Goal: Transaction & Acquisition: Obtain resource

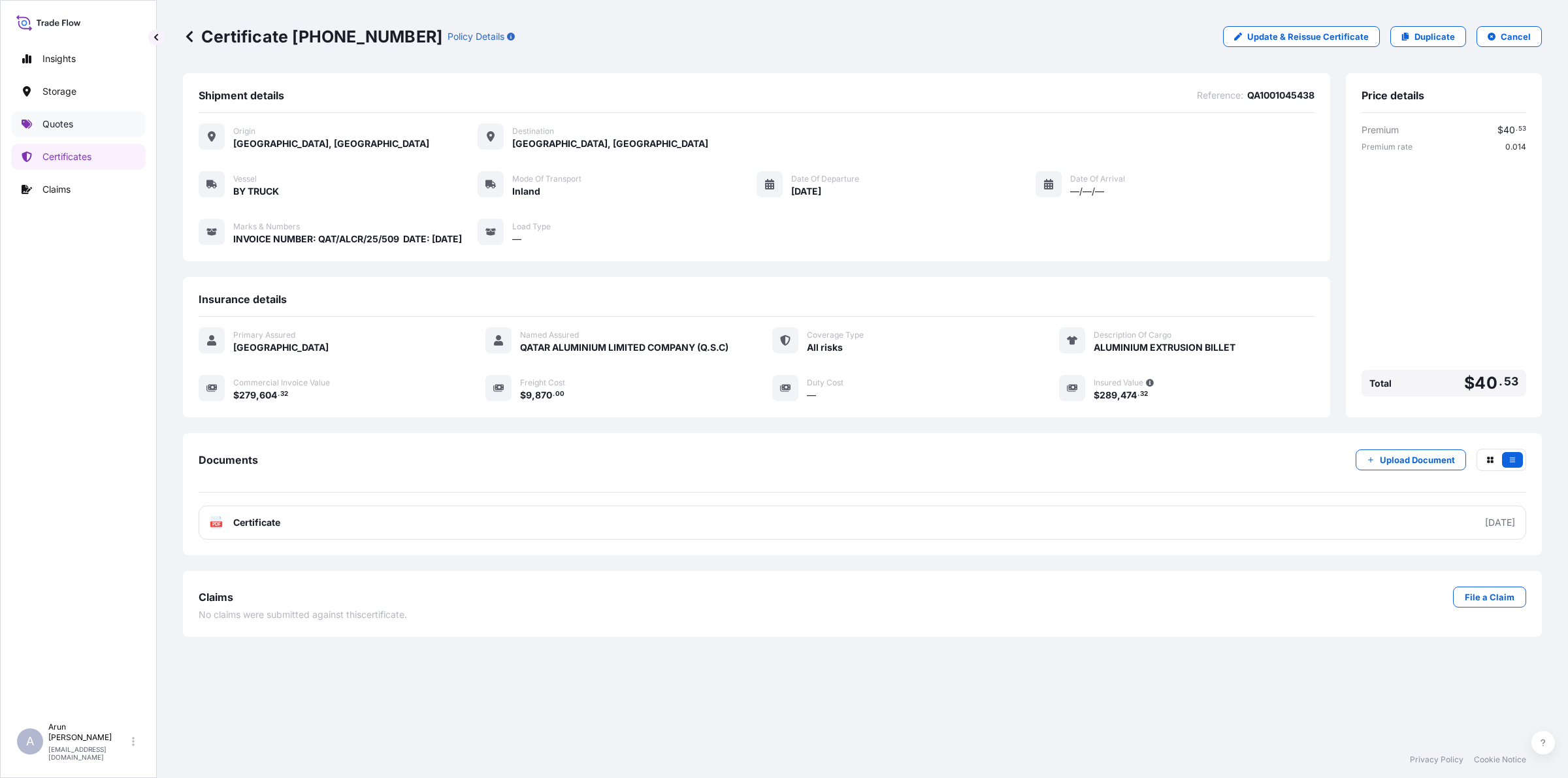
click at [48, 125] on p "Quotes" at bounding box center [58, 124] width 31 height 13
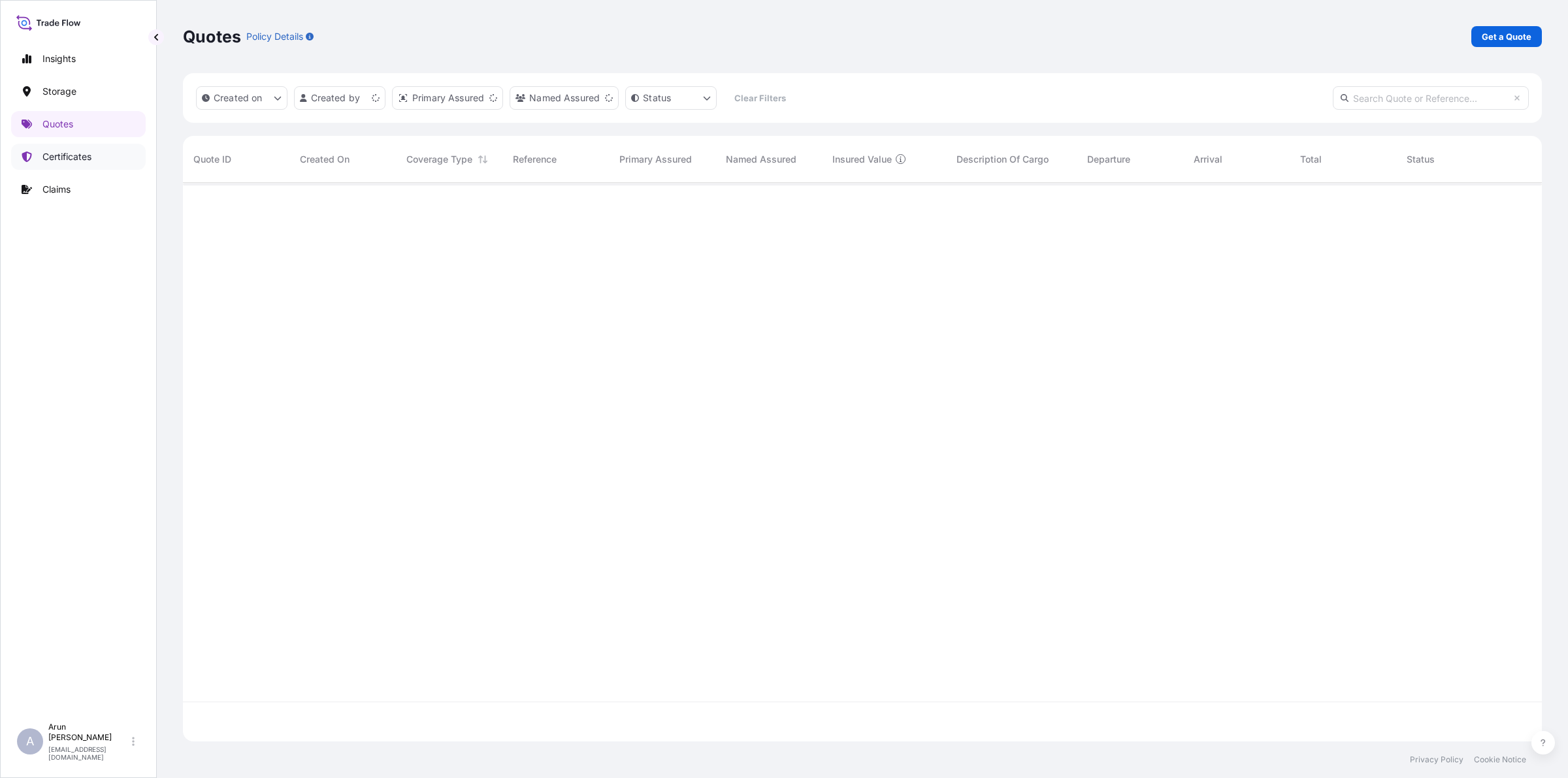
scroll to position [553, 1346]
click at [1530, 37] on p "Get a Quote" at bounding box center [1506, 36] width 50 height 13
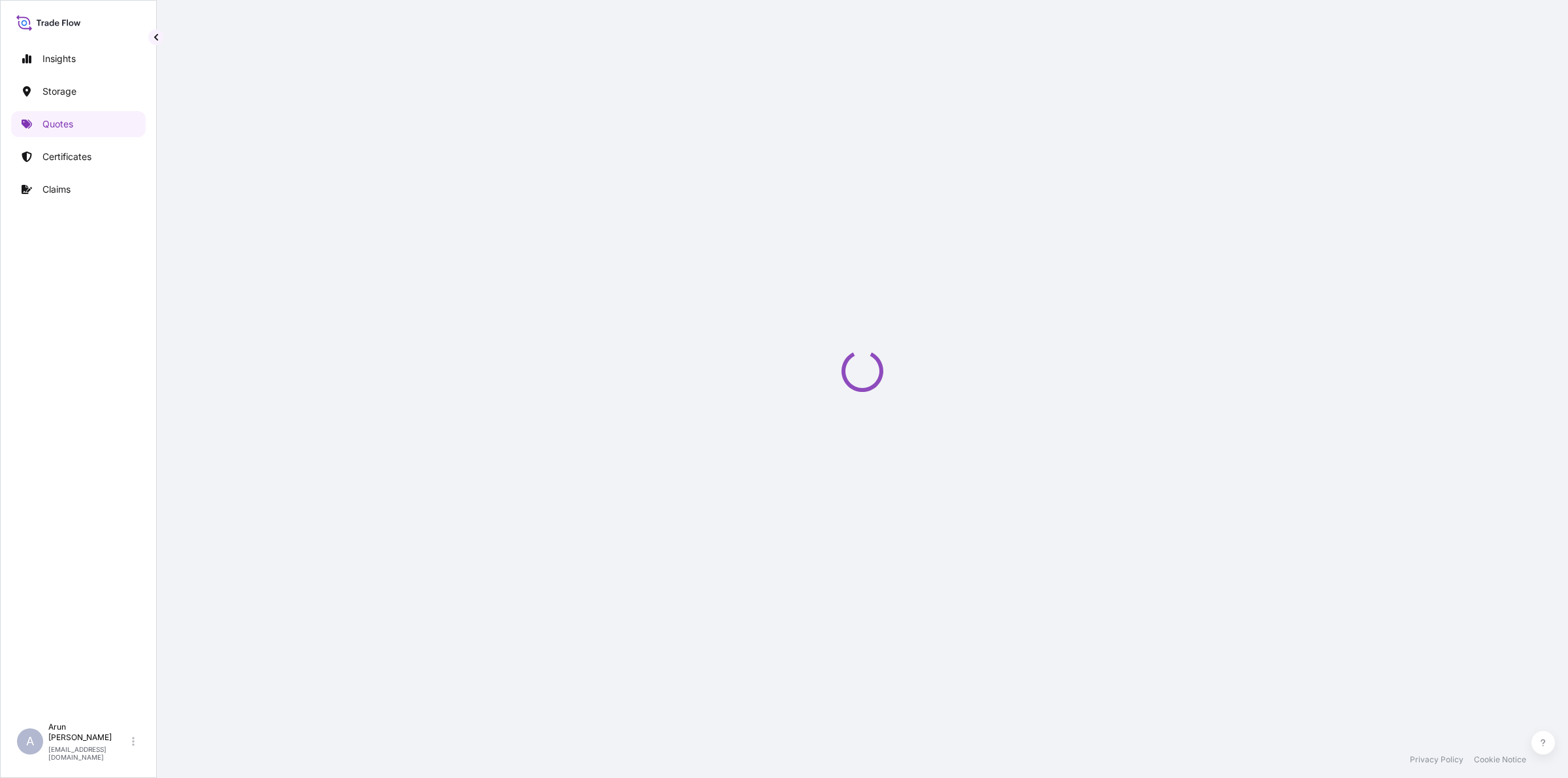
select select "Water"
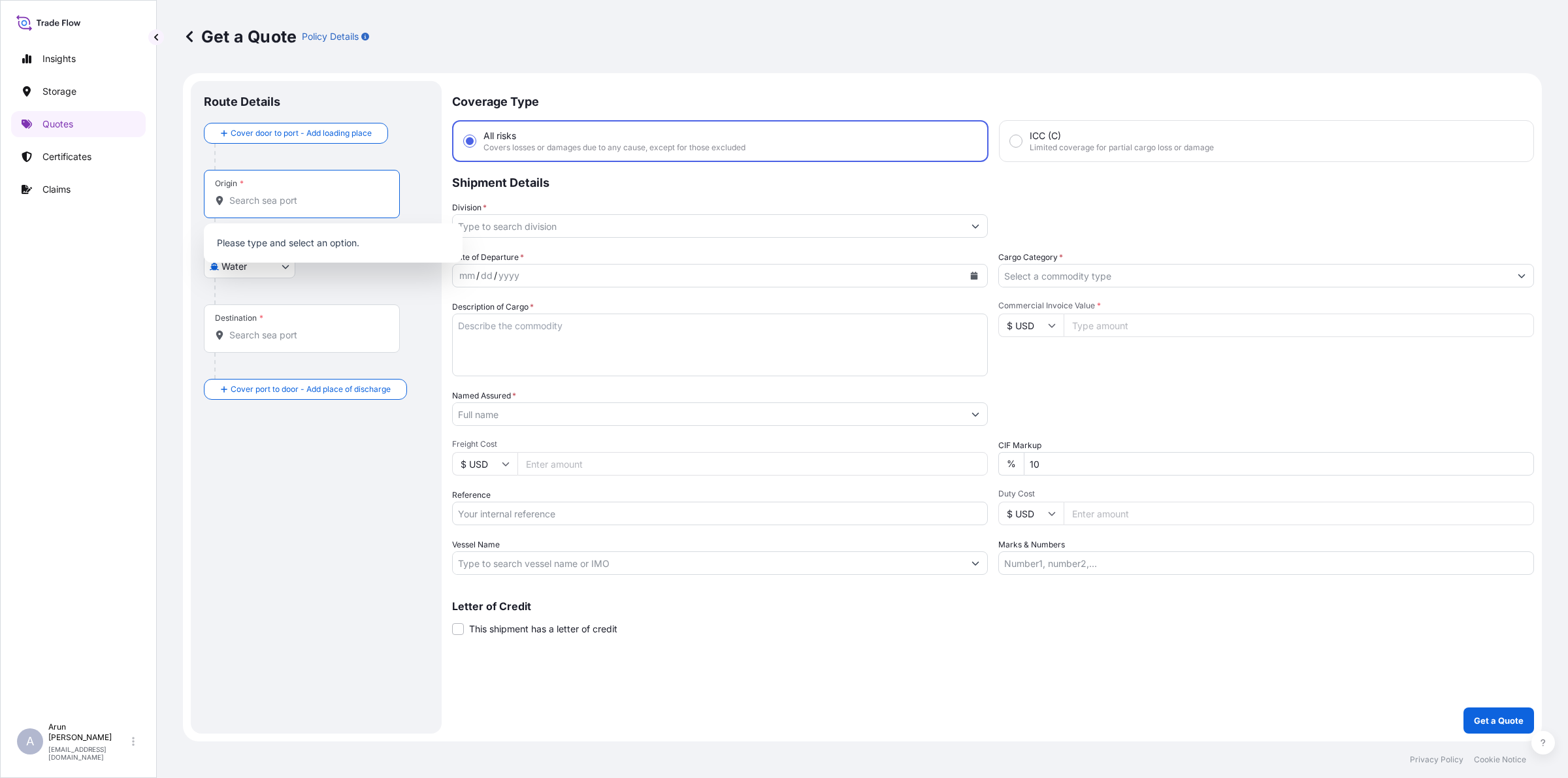
click at [300, 199] on input "Origin *" at bounding box center [307, 200] width 154 height 13
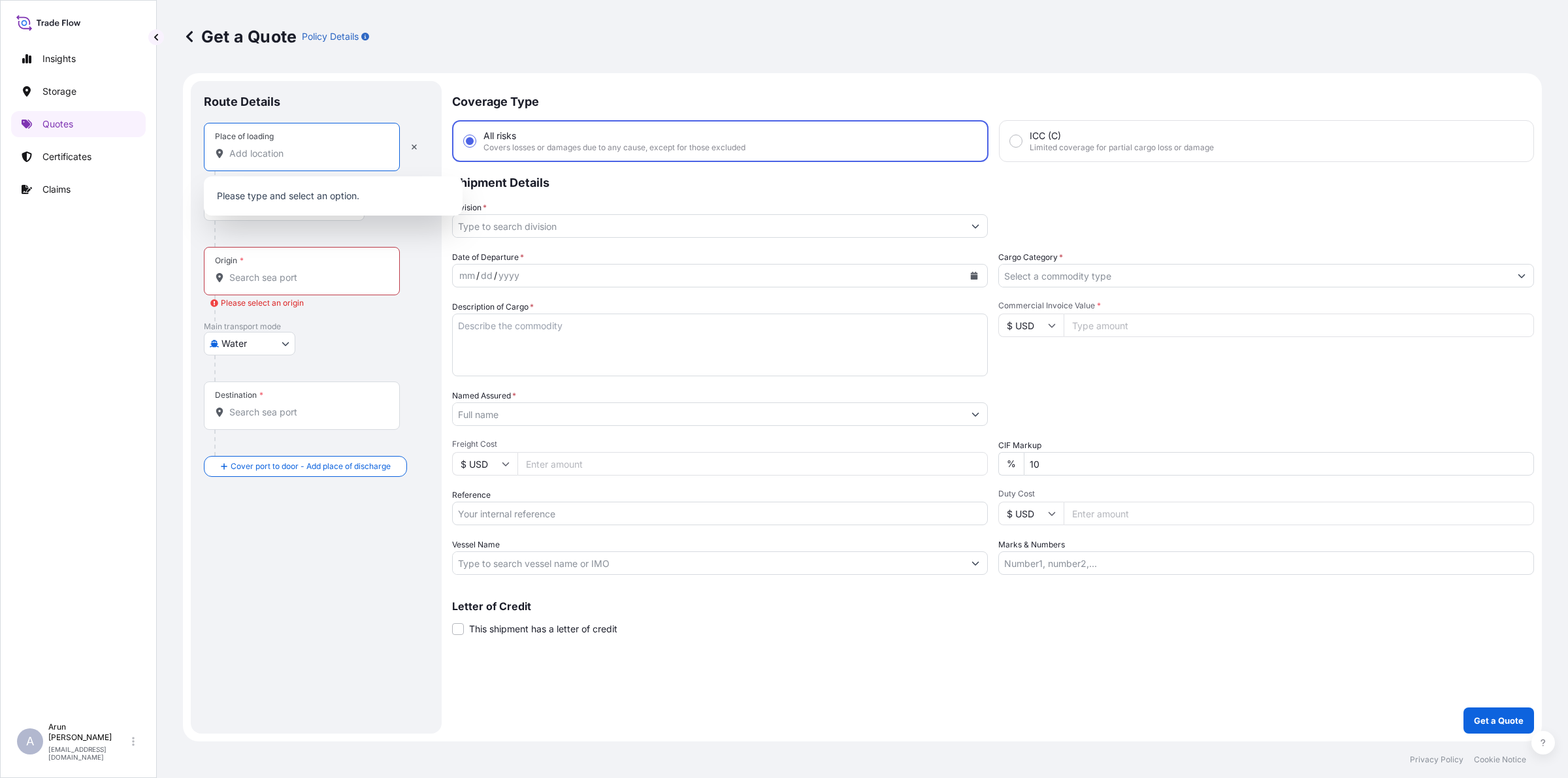
click at [305, 149] on input "Place of loading" at bounding box center [307, 153] width 154 height 13
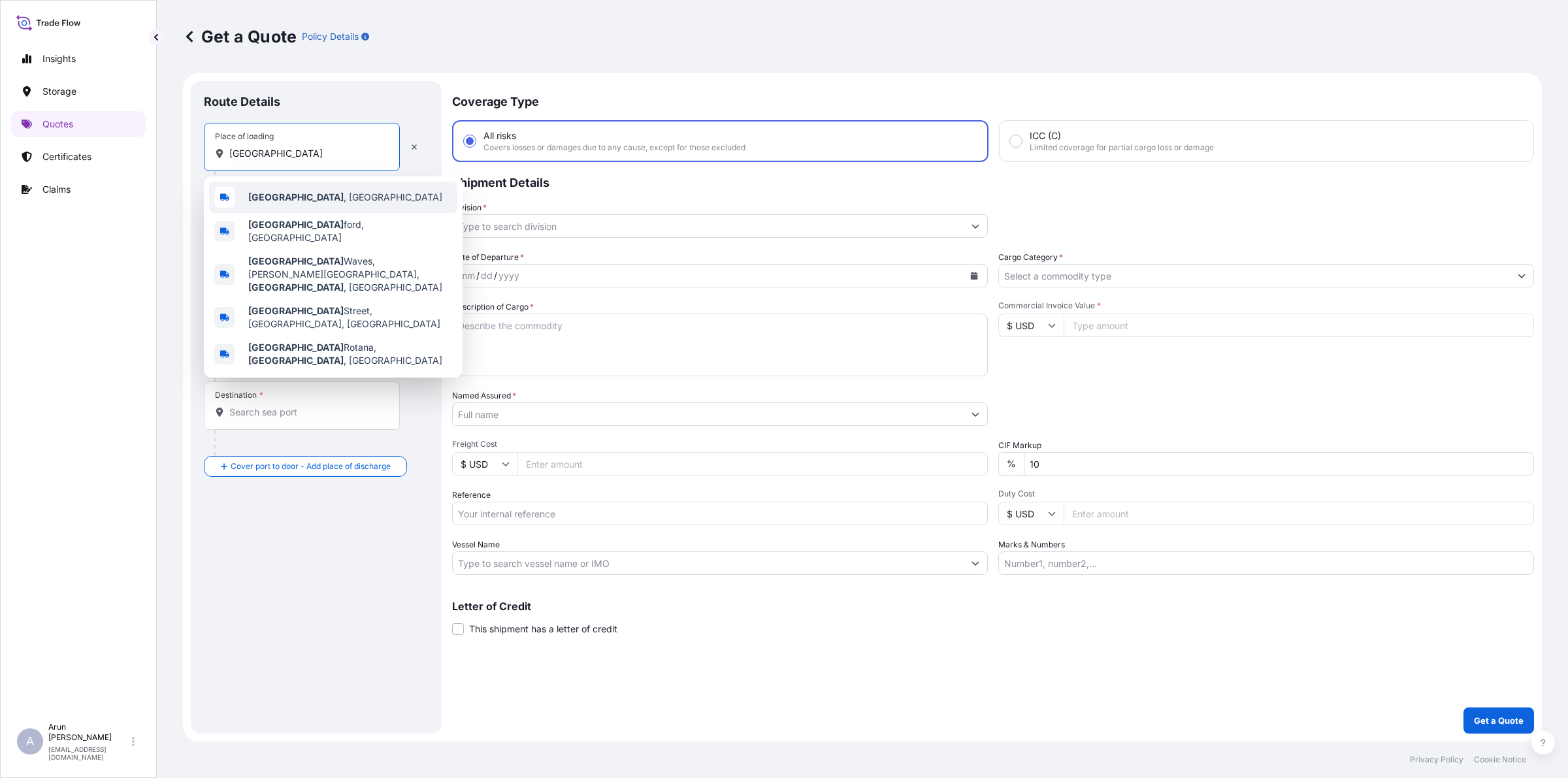
click at [311, 197] on span "[GEOGRAPHIC_DATA] , [GEOGRAPHIC_DATA]" at bounding box center [345, 197] width 194 height 13
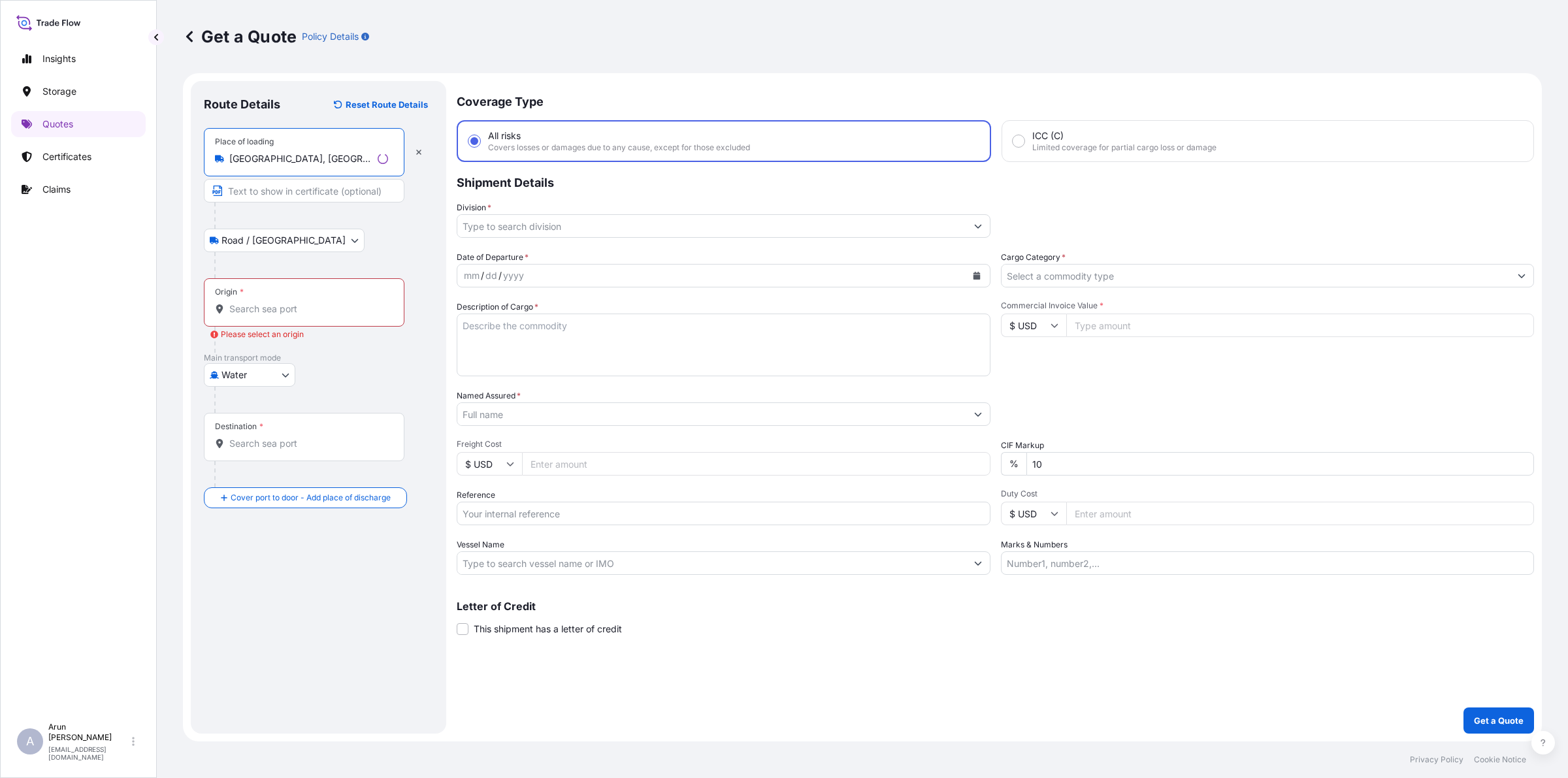
type input "[GEOGRAPHIC_DATA], [GEOGRAPHIC_DATA]"
click at [301, 191] on input "Text to appear on certificate" at bounding box center [304, 191] width 200 height 24
type input "P.C.C.C"
click at [264, 302] on input "Origin * Please select an origin" at bounding box center [307, 309] width 154 height 13
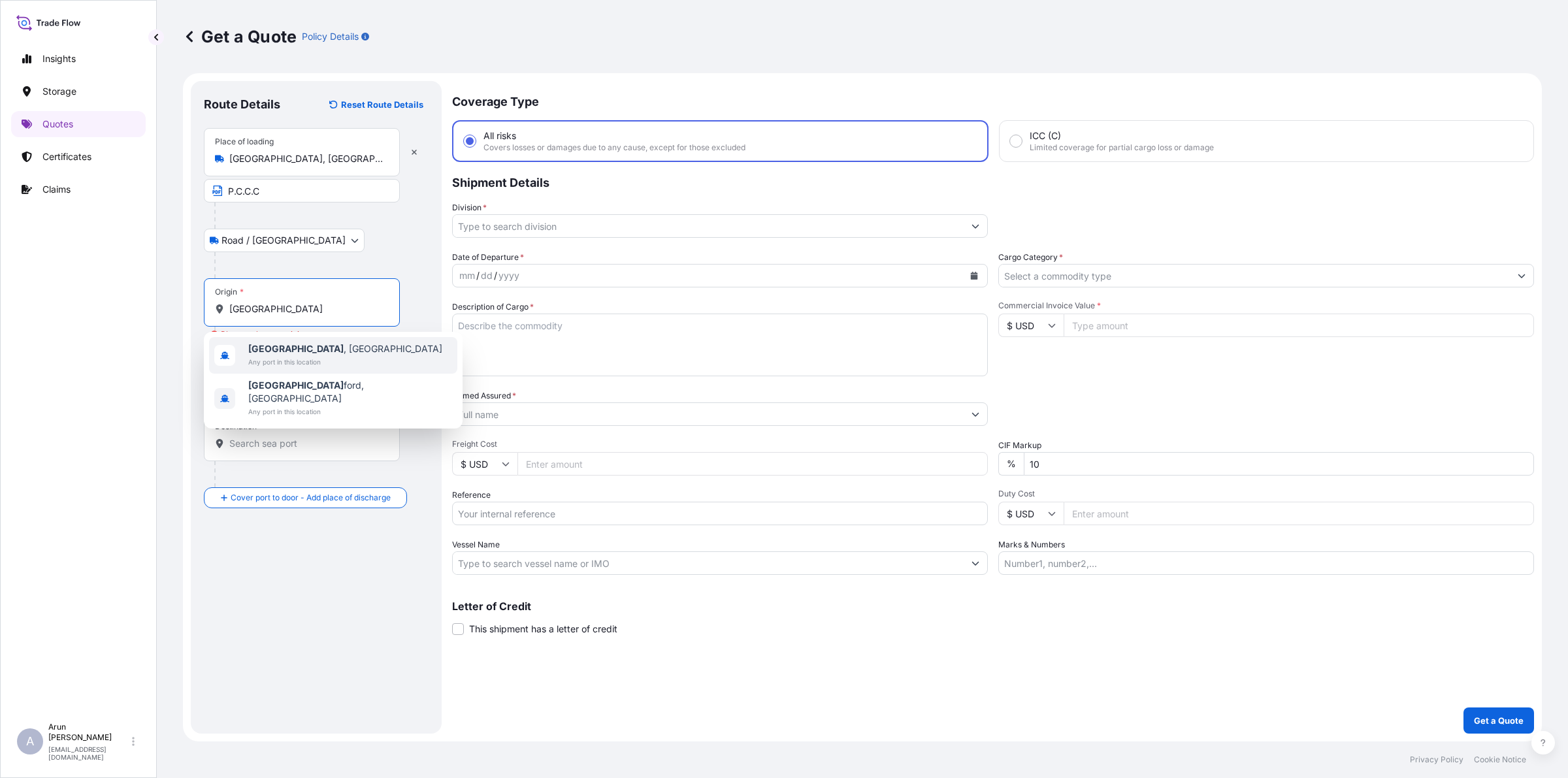
click at [317, 355] on span "Any port in this location" at bounding box center [345, 361] width 194 height 13
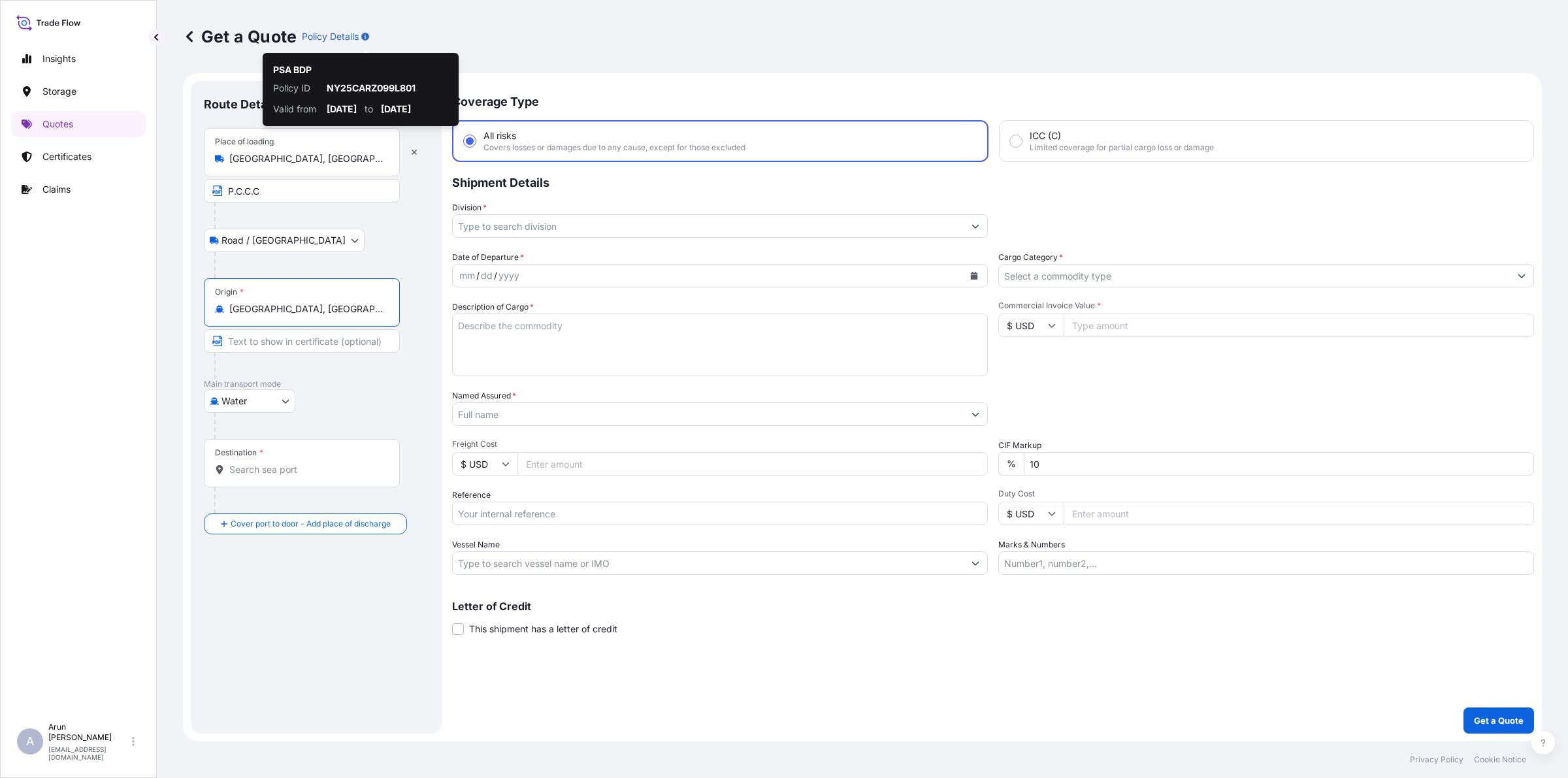
type input "[GEOGRAPHIC_DATA], [GEOGRAPHIC_DATA]"
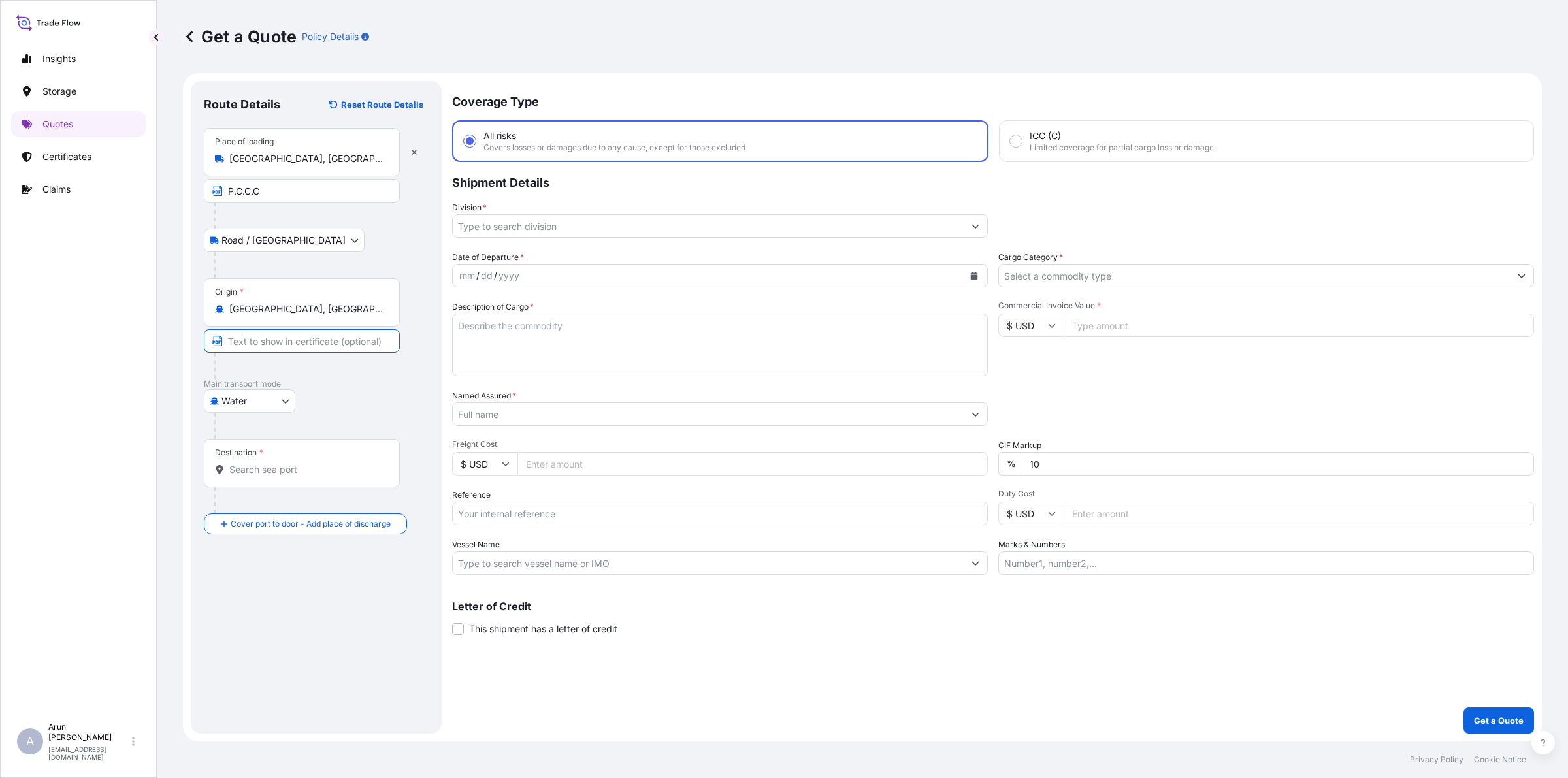
click at [243, 344] on input "Text to appear on certificate" at bounding box center [302, 341] width 196 height 24
type input "QATAR NATIONAL PLASTIC FACTORY W.L.L, [GEOGRAPHIC_DATA], [GEOGRAPHIC_DATA]"
click at [348, 342] on input "QATAR NATIONAL PLASTIC FACTORY W.L.L, [GEOGRAPHIC_DATA], [GEOGRAPHIC_DATA]" at bounding box center [302, 341] width 196 height 24
click at [304, 467] on input "Destination *" at bounding box center [307, 469] width 154 height 13
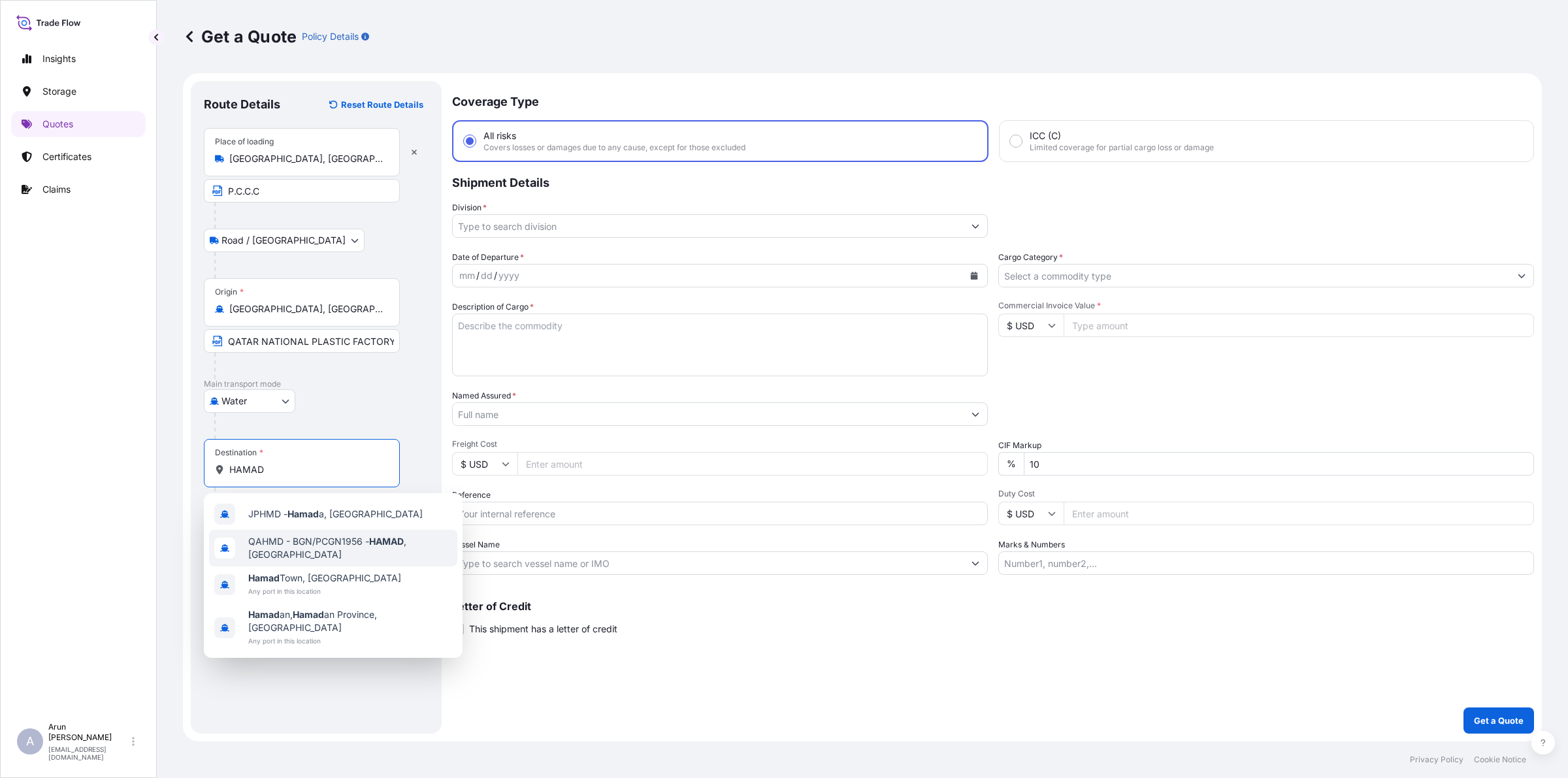
click at [281, 544] on span "QAHMD - BGN/PCGN1956 - HAMAD , [GEOGRAPHIC_DATA]" at bounding box center [350, 548] width 204 height 26
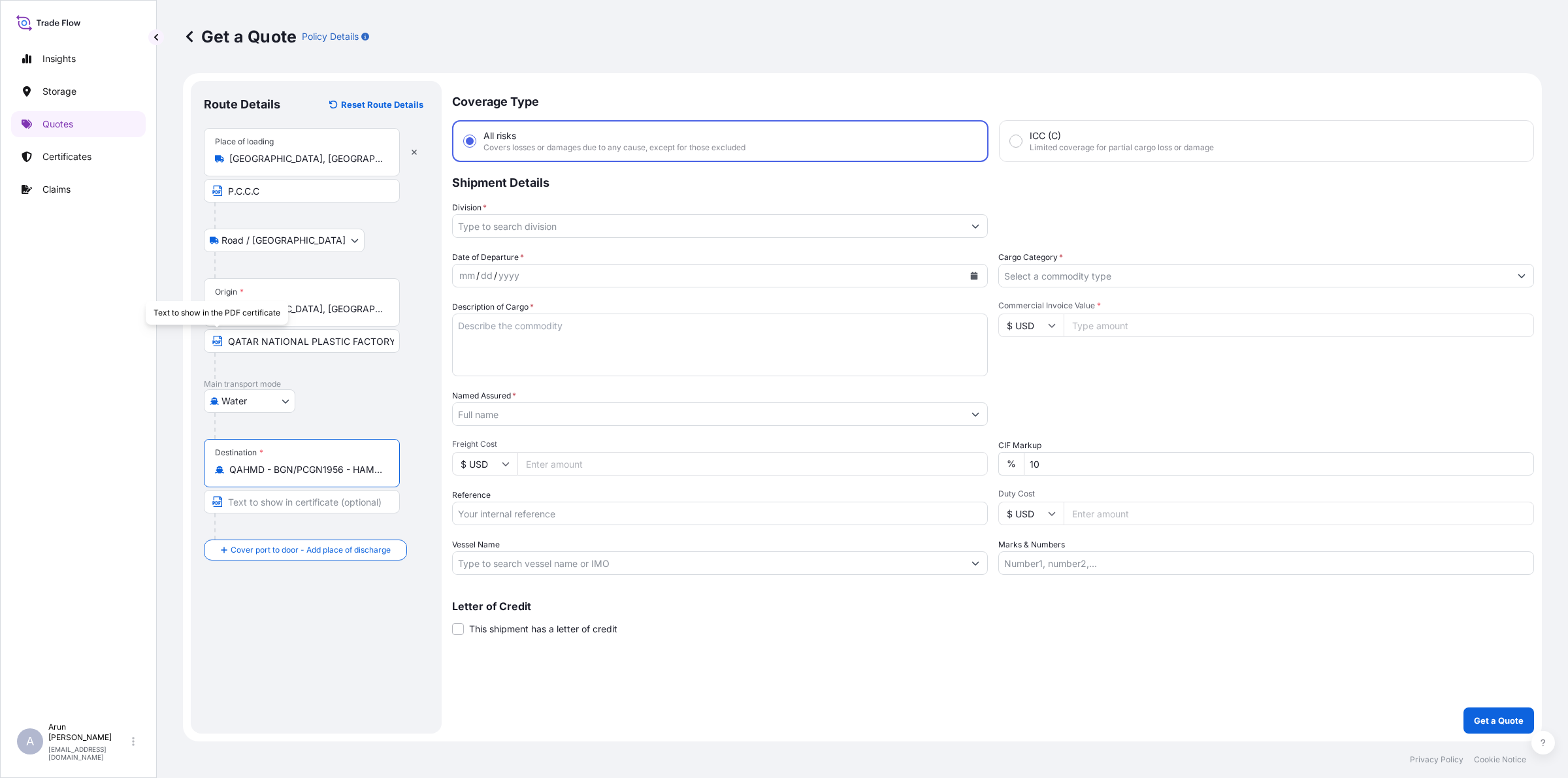
type input "QAHMD - BGN/PCGN1956 - HAMAD, [GEOGRAPHIC_DATA]"
drag, startPoint x: 223, startPoint y: 343, endPoint x: 410, endPoint y: 377, distance: 190.1
click at [410, 377] on div "Origin * [GEOGRAPHIC_DATA], [GEOGRAPHIC_DATA] [GEOGRAPHIC_DATA] NATIONAL PLASTI…" at bounding box center [316, 328] width 225 height 101
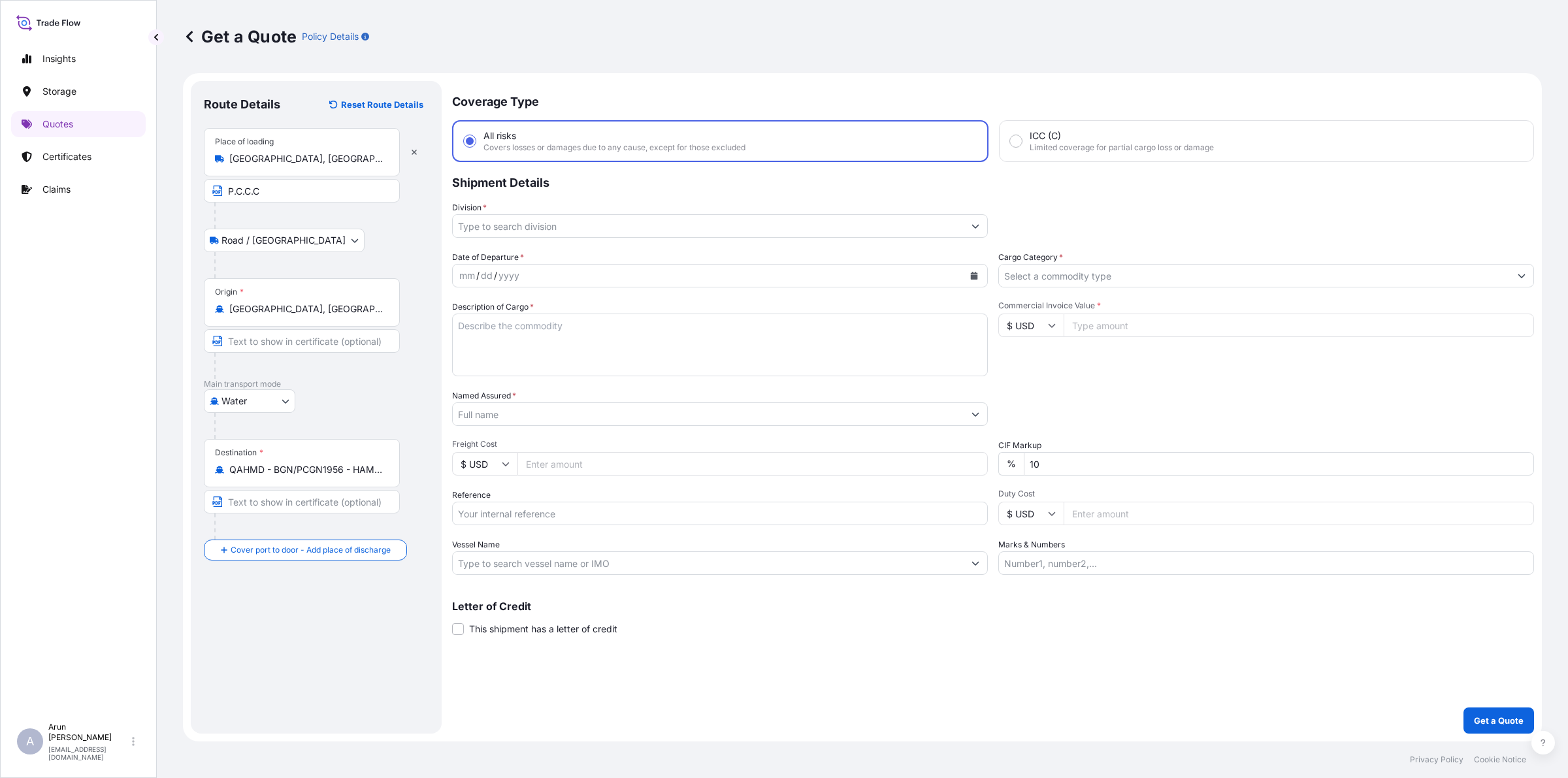
click at [374, 384] on p "Main transport mode" at bounding box center [316, 383] width 225 height 10
click at [304, 618] on input "Place of Discharge" at bounding box center [307, 619] width 154 height 13
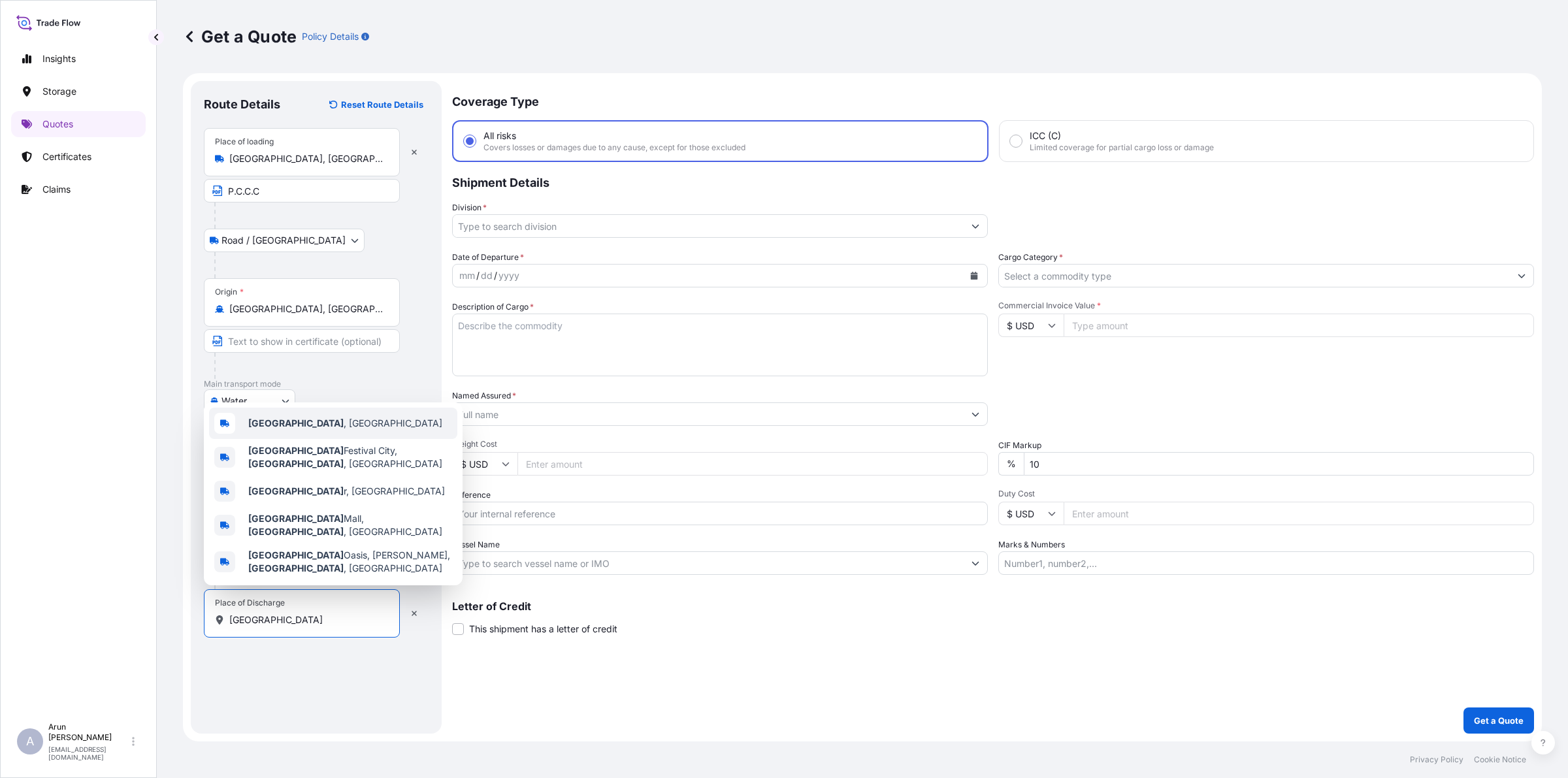
click at [283, 430] on span "[GEOGRAPHIC_DATA] , [GEOGRAPHIC_DATA]" at bounding box center [345, 423] width 194 height 13
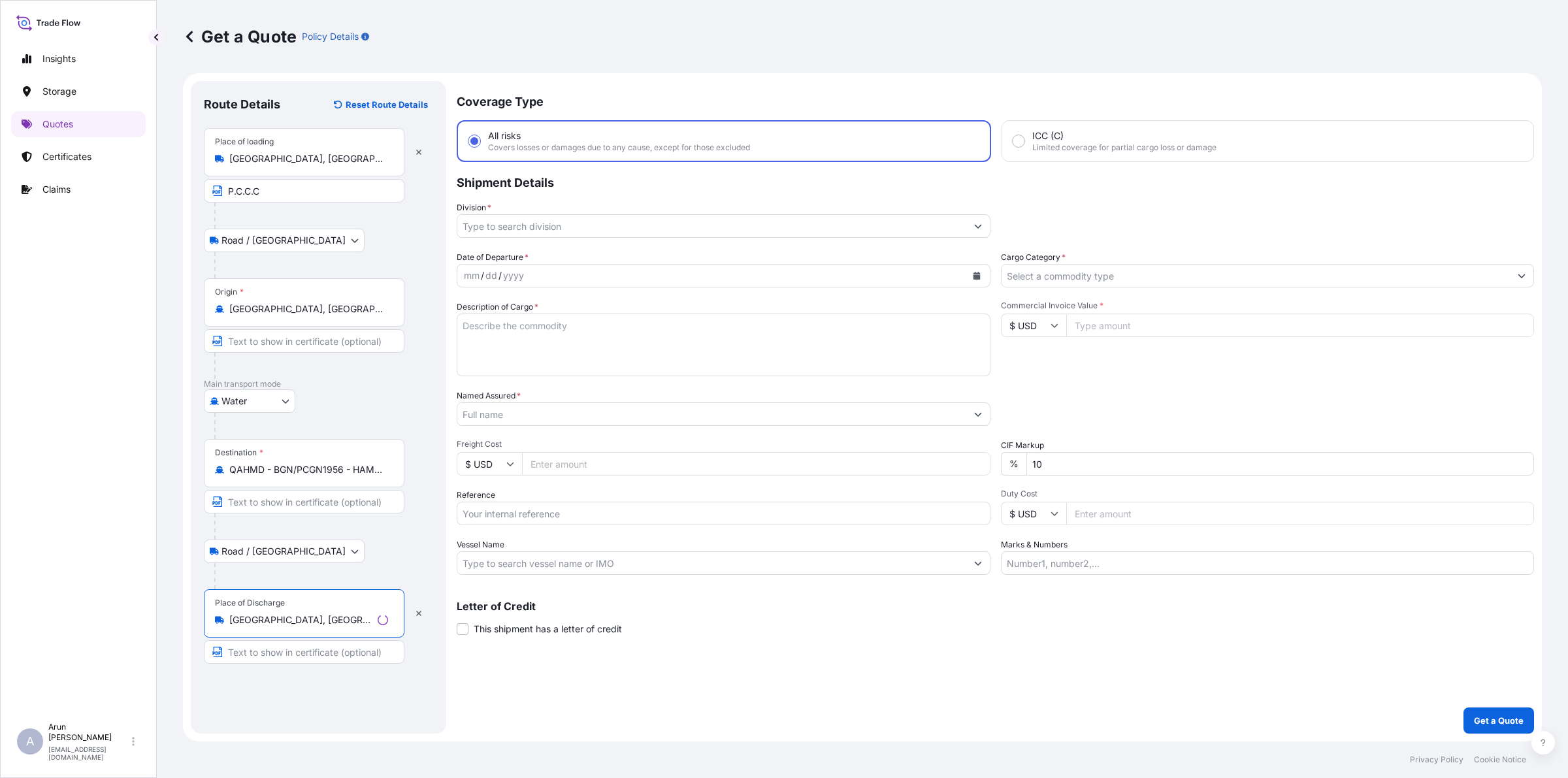
type input "[GEOGRAPHIC_DATA], [GEOGRAPHIC_DATA]"
click at [288, 655] on input "Text to appear on certificate" at bounding box center [304, 652] width 200 height 24
paste input "QATAR NATIONAL PLASTIC FACTORY W.L.L, [GEOGRAPHIC_DATA], [GEOGRAPHIC_DATA]"
type input "QATAR NATIONAL PLASTIC FACTORY W.L.L, [GEOGRAPHIC_DATA], [GEOGRAPHIC_DATA]"
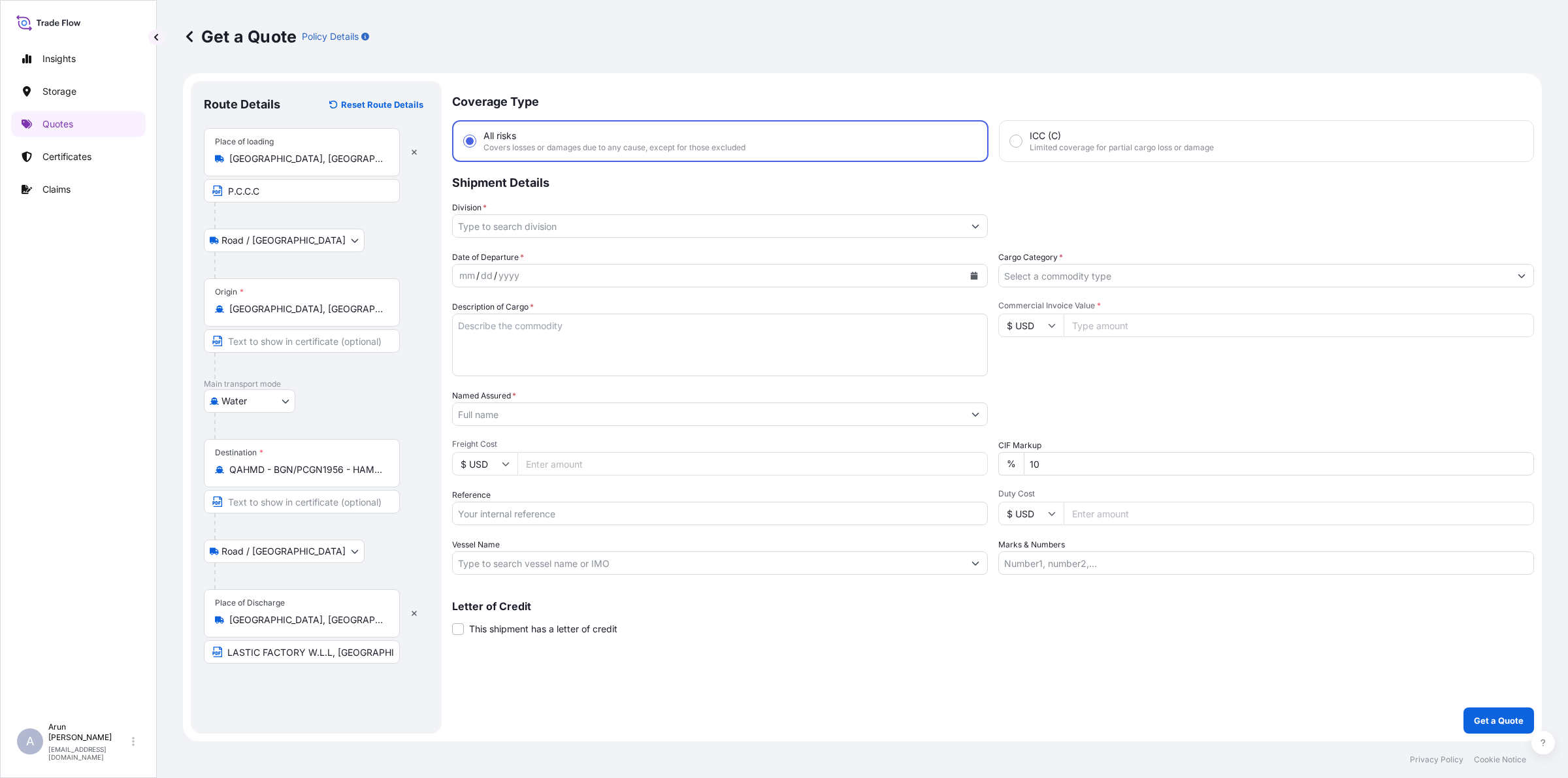
scroll to position [0, 0]
click at [291, 637] on div "Place of Discharge [GEOGRAPHIC_DATA], [GEOGRAPHIC_DATA]" at bounding box center [302, 614] width 196 height 49
click at [291, 626] on input "[GEOGRAPHIC_DATA], [GEOGRAPHIC_DATA]" at bounding box center [307, 619] width 154 height 13
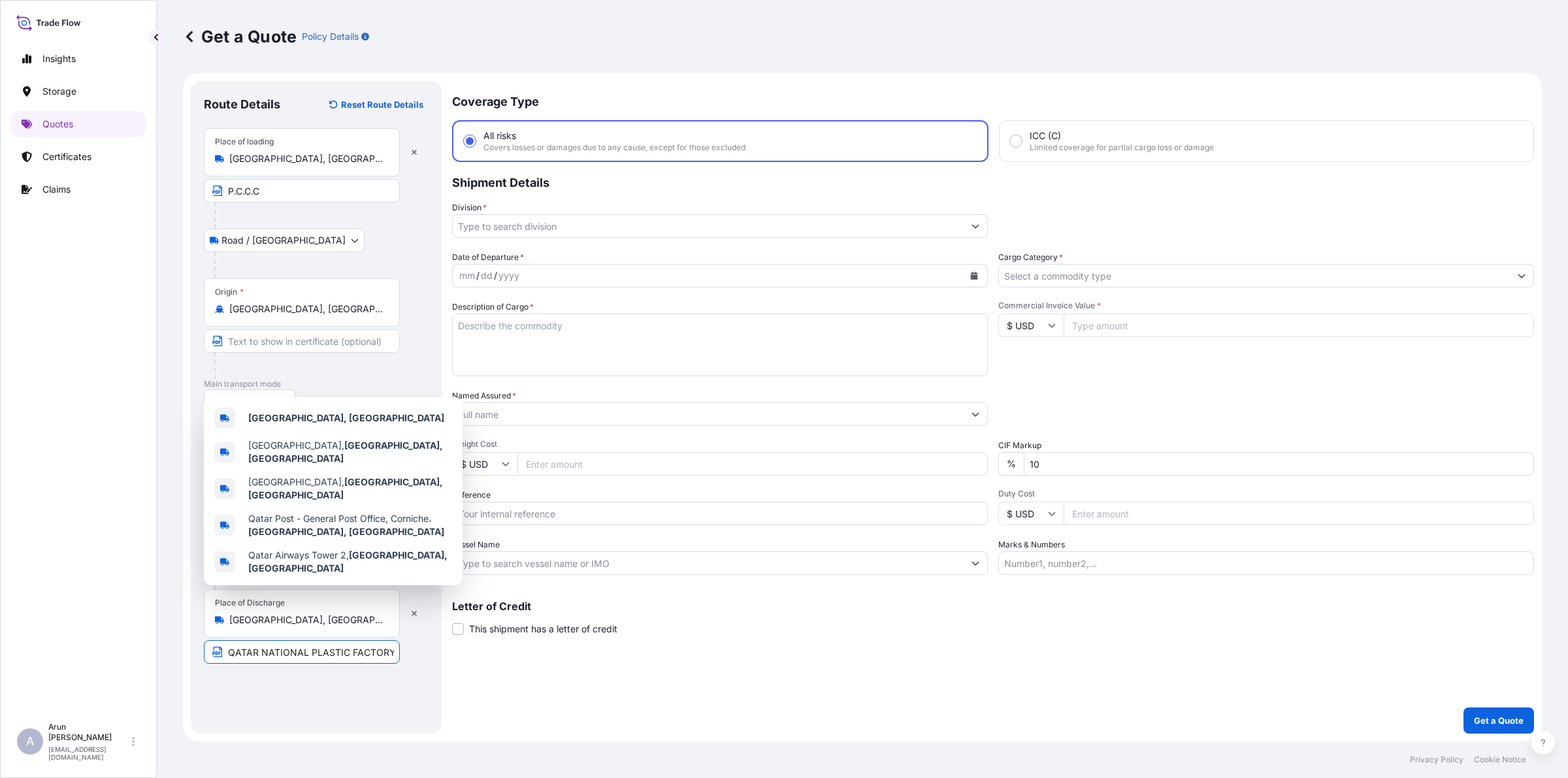
click at [298, 655] on input "QATAR NATIONAL PLASTIC FACTORY W.L.L, [GEOGRAPHIC_DATA], [GEOGRAPHIC_DATA]" at bounding box center [302, 652] width 196 height 24
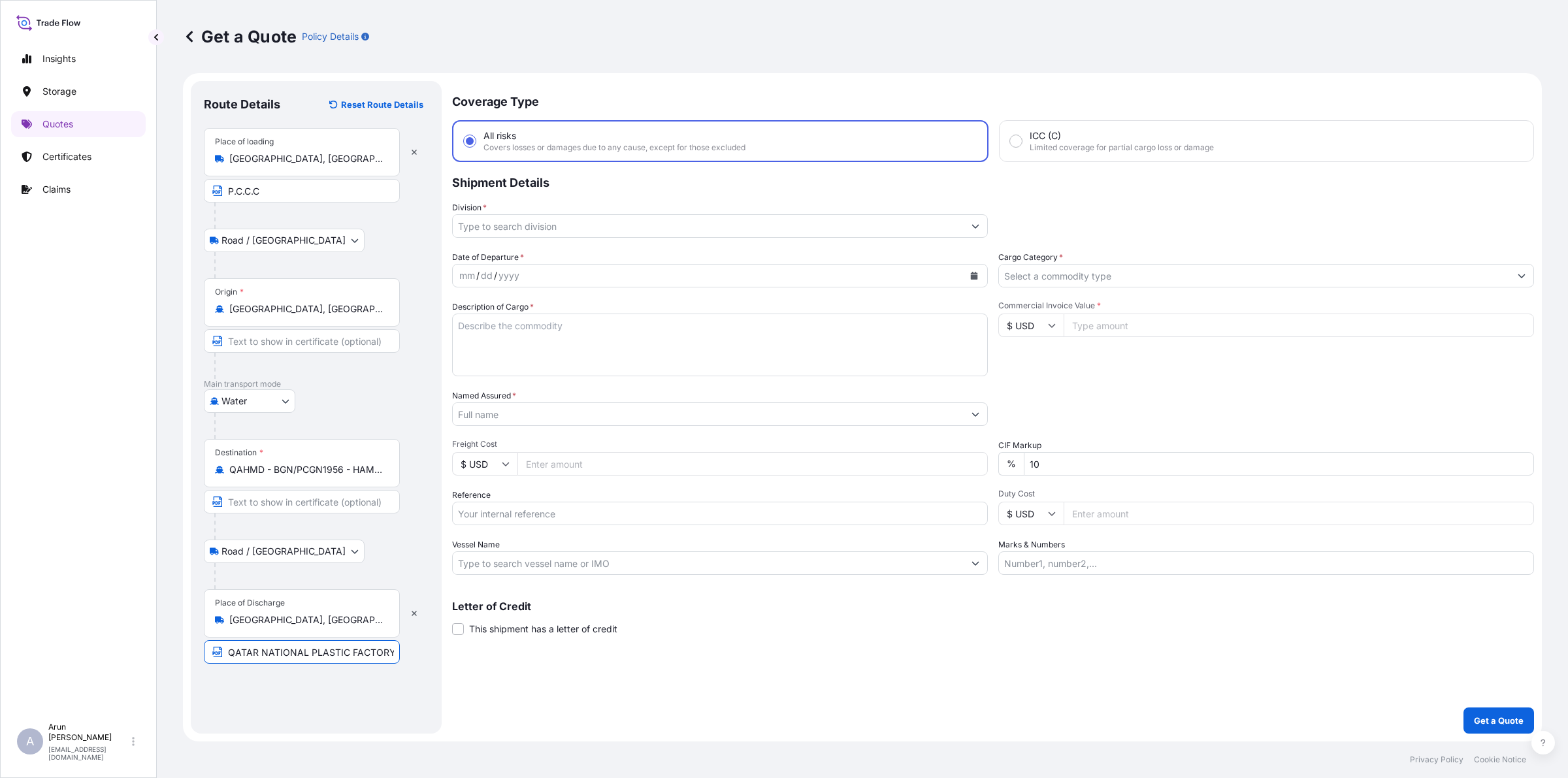
click at [625, 221] on input "Division *" at bounding box center [708, 226] width 511 height 24
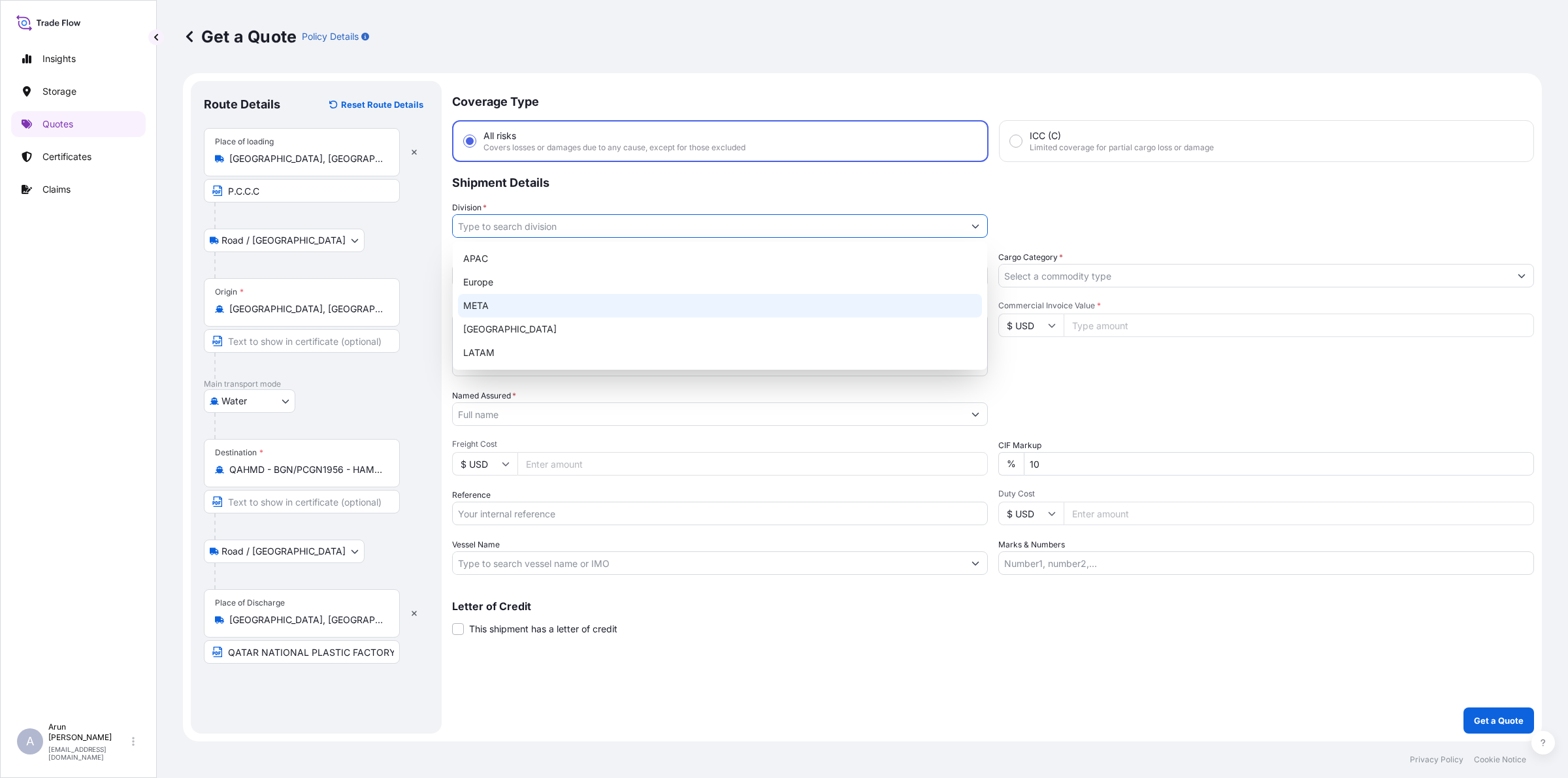
click at [531, 297] on div "META" at bounding box center [719, 306] width 524 height 24
type input "META"
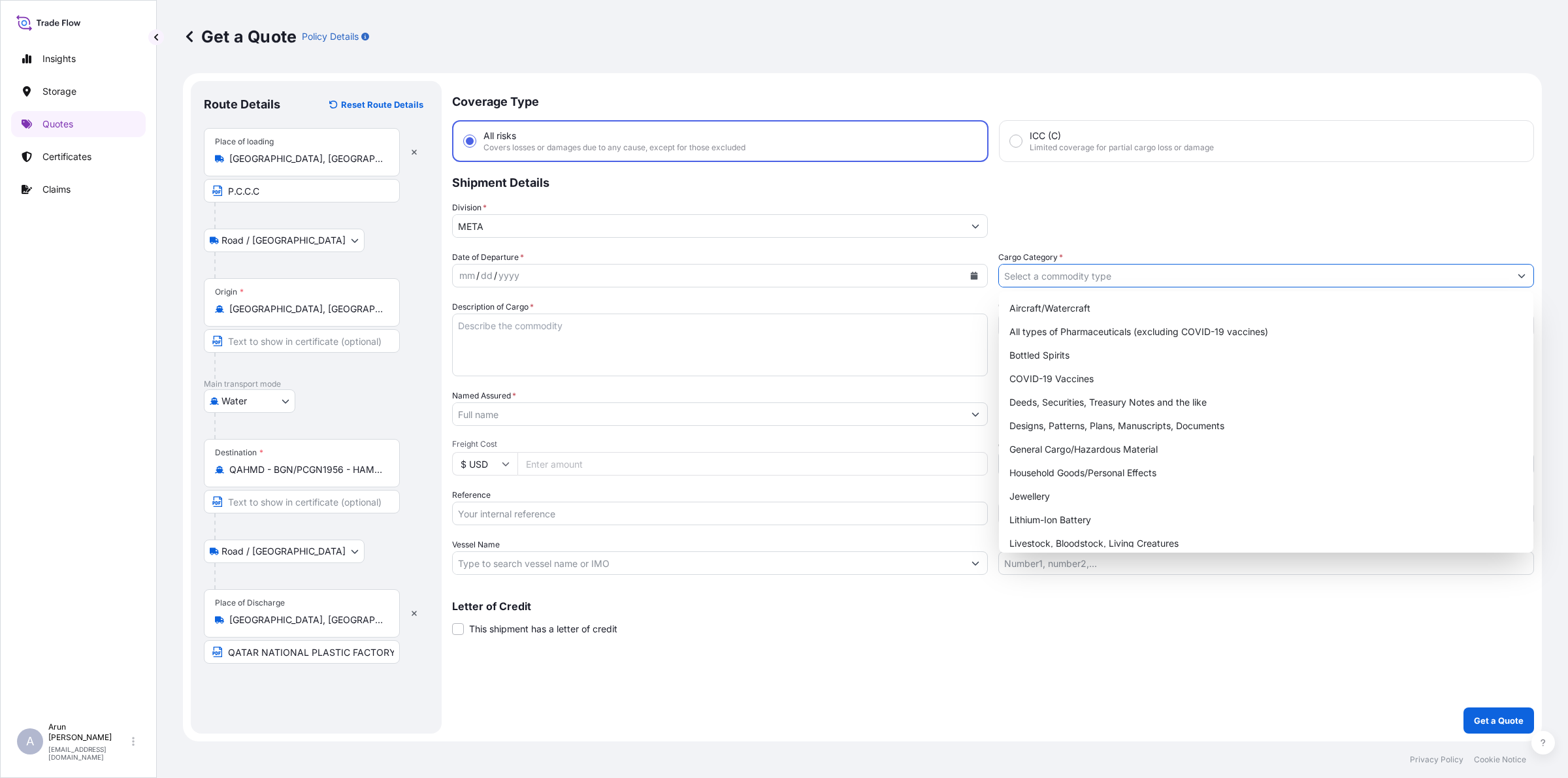
click at [1191, 275] on input "Cargo Category *" at bounding box center [1254, 276] width 511 height 24
click at [1039, 442] on div "General Cargo/Hazardous Material" at bounding box center [1266, 449] width 524 height 24
type input "General Cargo/Hazardous Material"
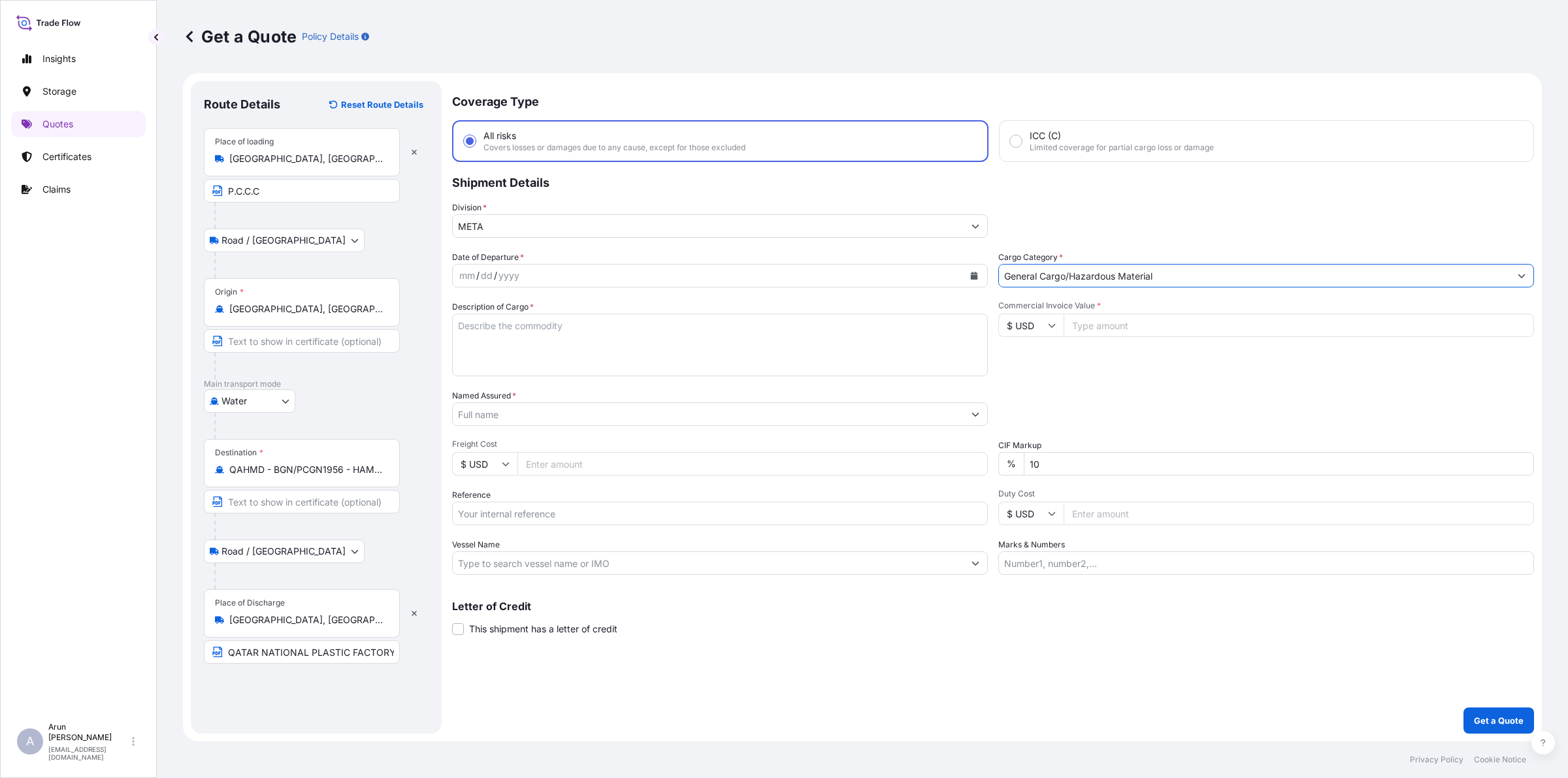
click at [972, 275] on icon "Calendar" at bounding box center [974, 275] width 7 height 8
click at [503, 384] on div "8" at bounding box center [500, 385] width 24 height 24
click at [574, 351] on textarea "Description of Cargo *" at bounding box center [720, 345] width 535 height 62
type textarea "COATED [MEDICAL_DATA] POWDER PC 10T"
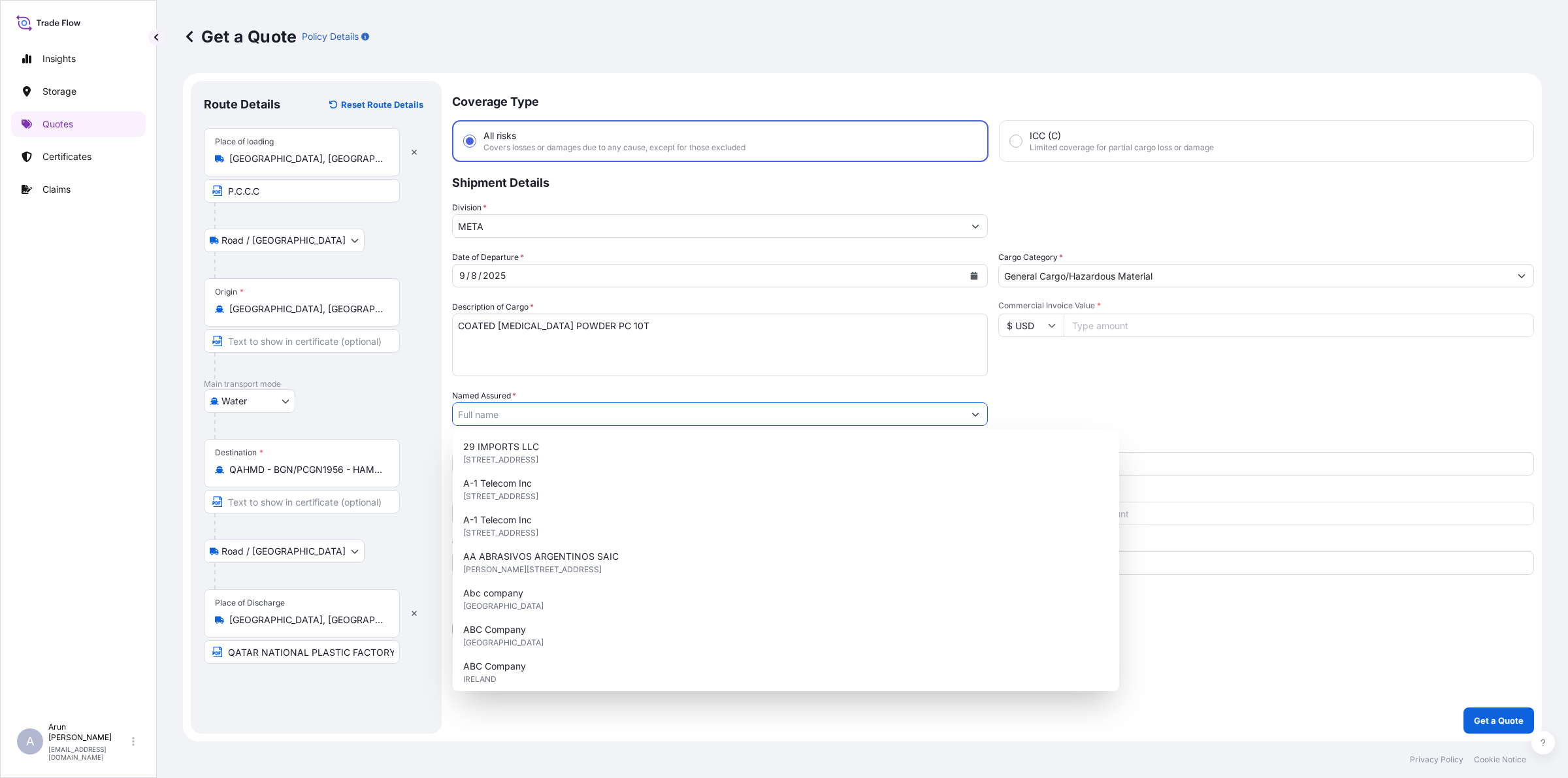
click at [559, 415] on input "Named Assured *" at bounding box center [708, 414] width 511 height 24
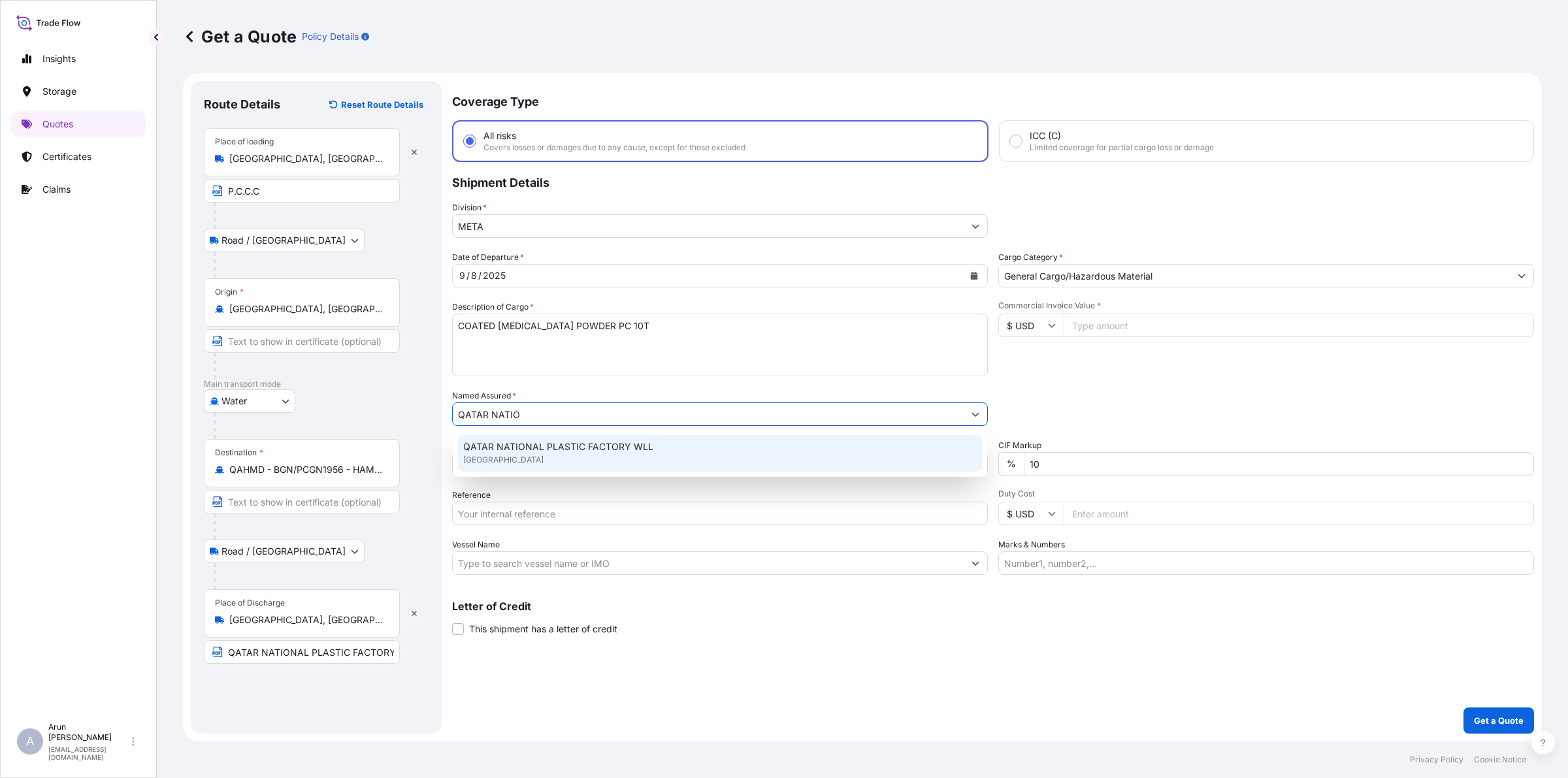
click at [575, 444] on span "QATAR NATIONAL PLASTIC FACTORY WLL" at bounding box center [558, 447] width 190 height 13
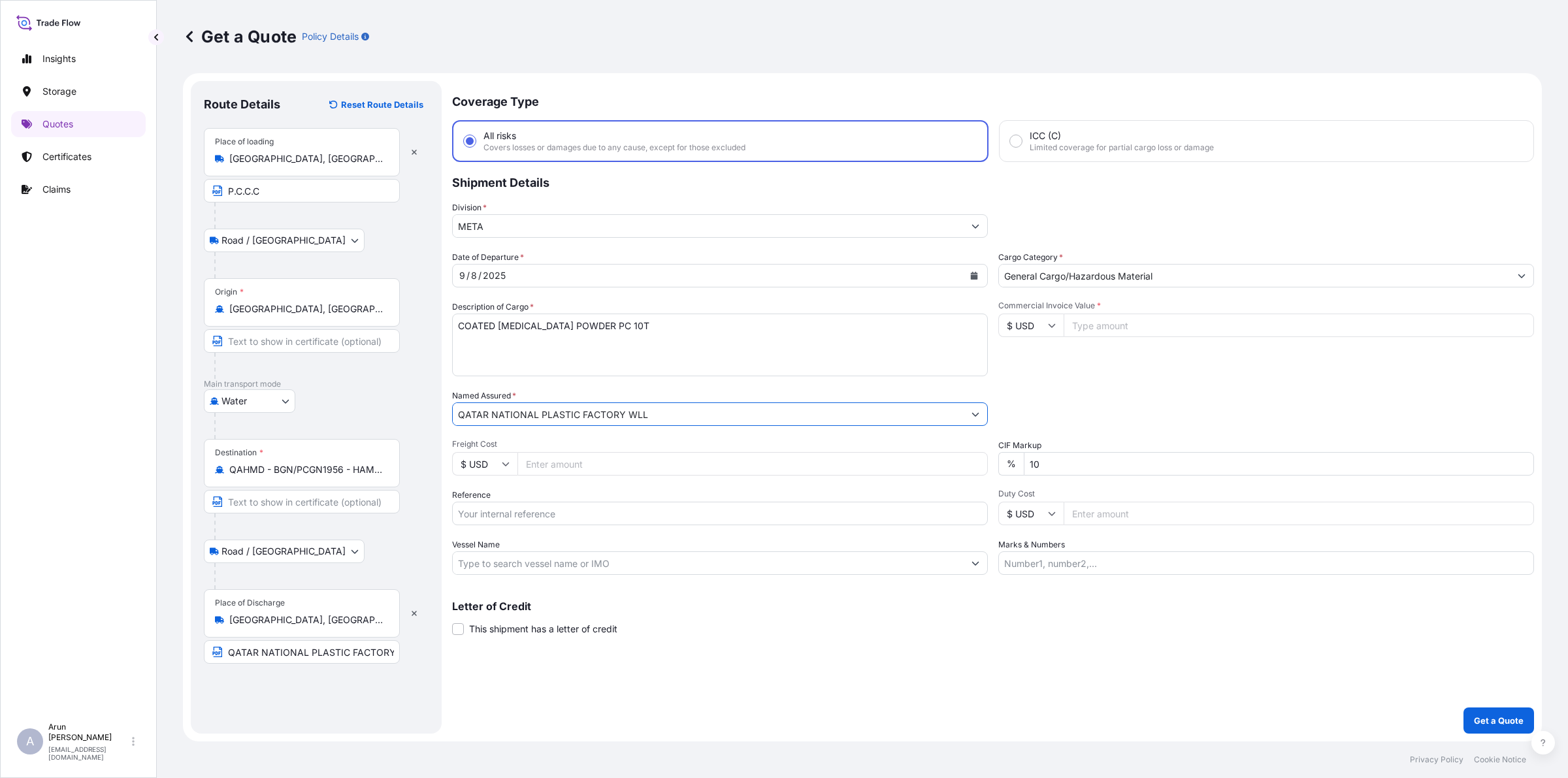
type input "QATAR NATIONAL PLASTIC FACTORY WLL"
click at [572, 472] on input "Freight Cost" at bounding box center [752, 464] width 470 height 24
type input "2550"
click at [485, 517] on input "Reference" at bounding box center [720, 513] width 535 height 24
type input "626/2025"
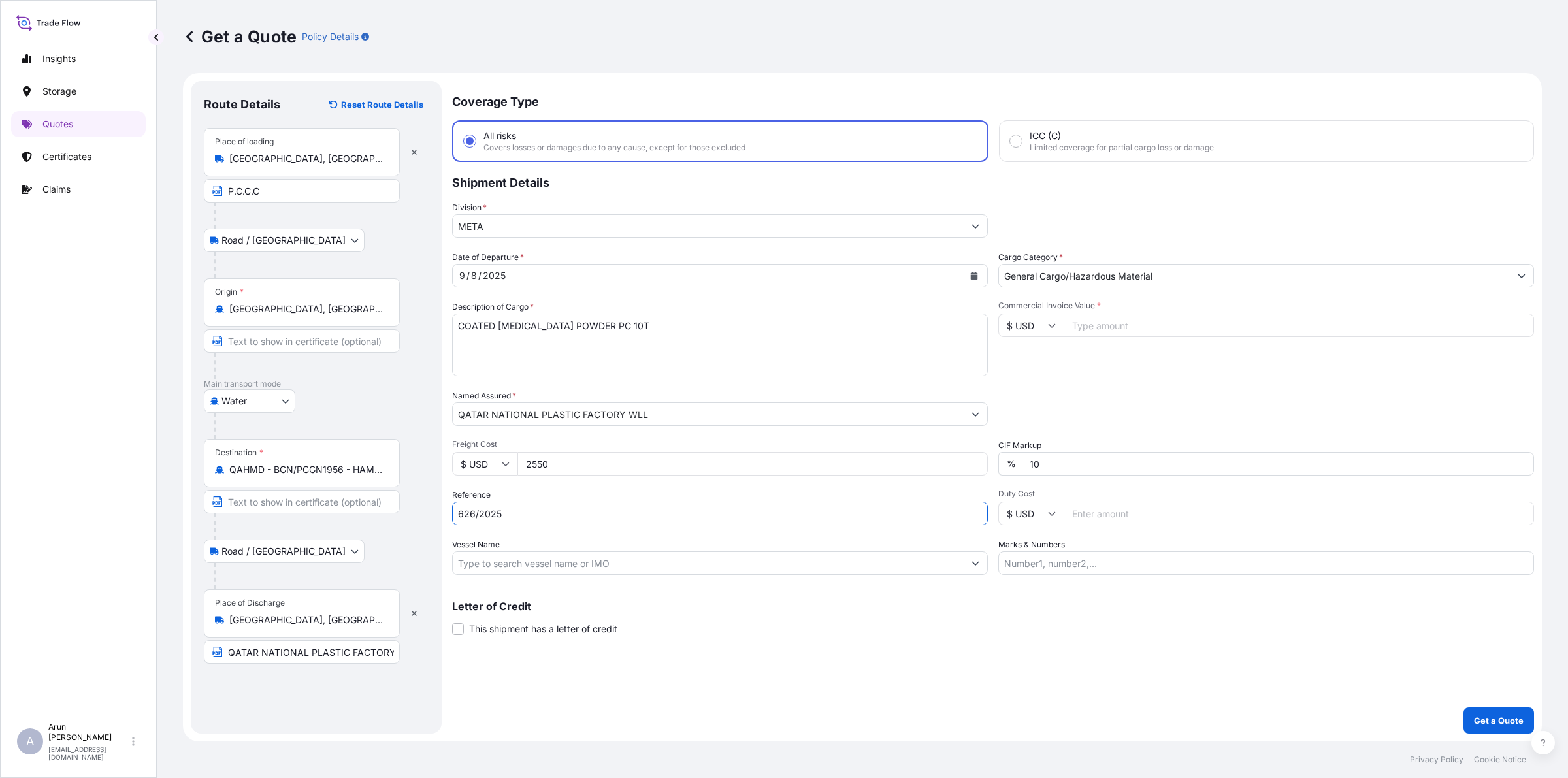
click at [478, 570] on input "Vessel Name" at bounding box center [708, 563] width 511 height 24
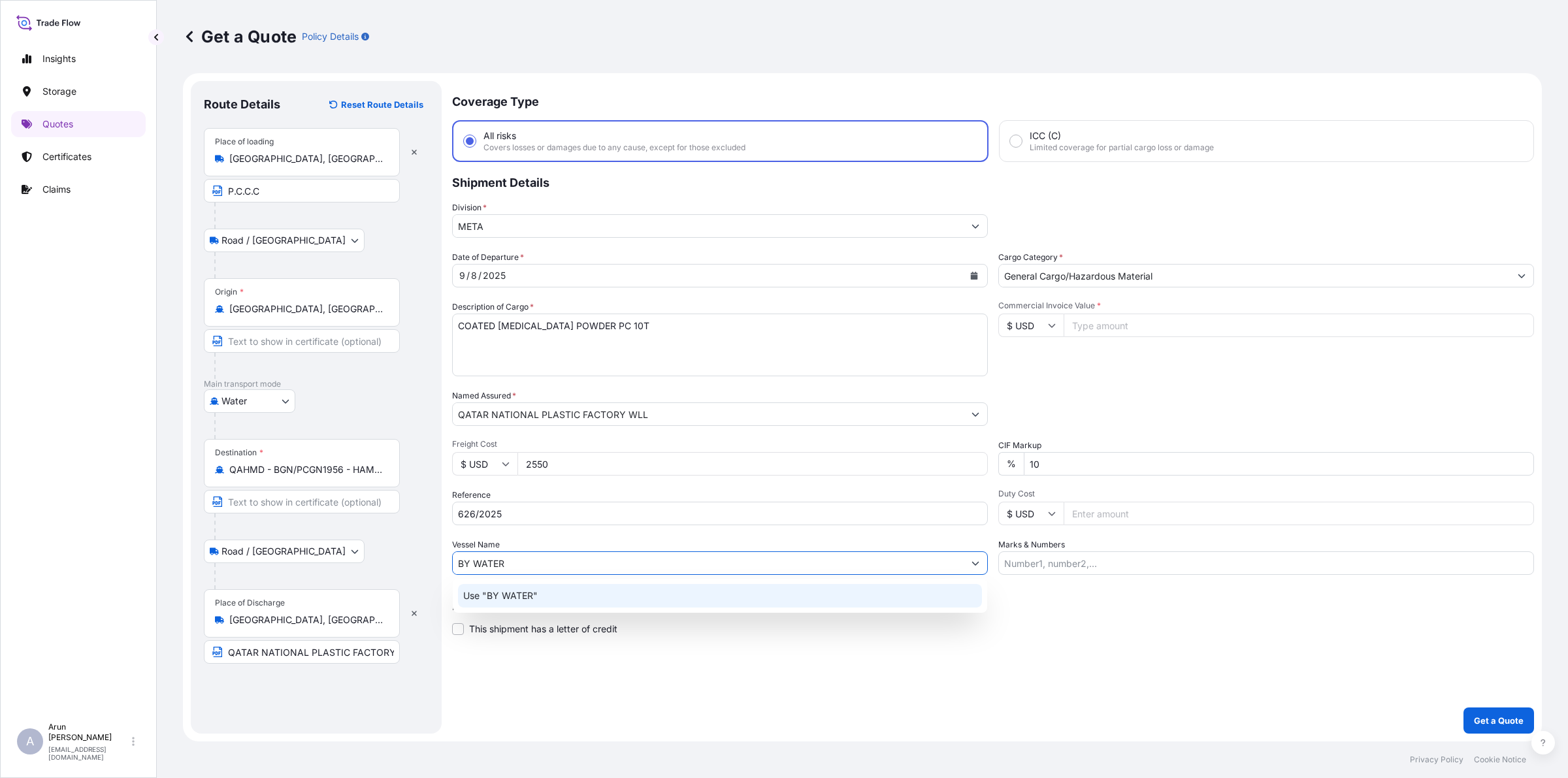
click at [507, 591] on p "Use "BY WATER"" at bounding box center [500, 596] width 74 height 13
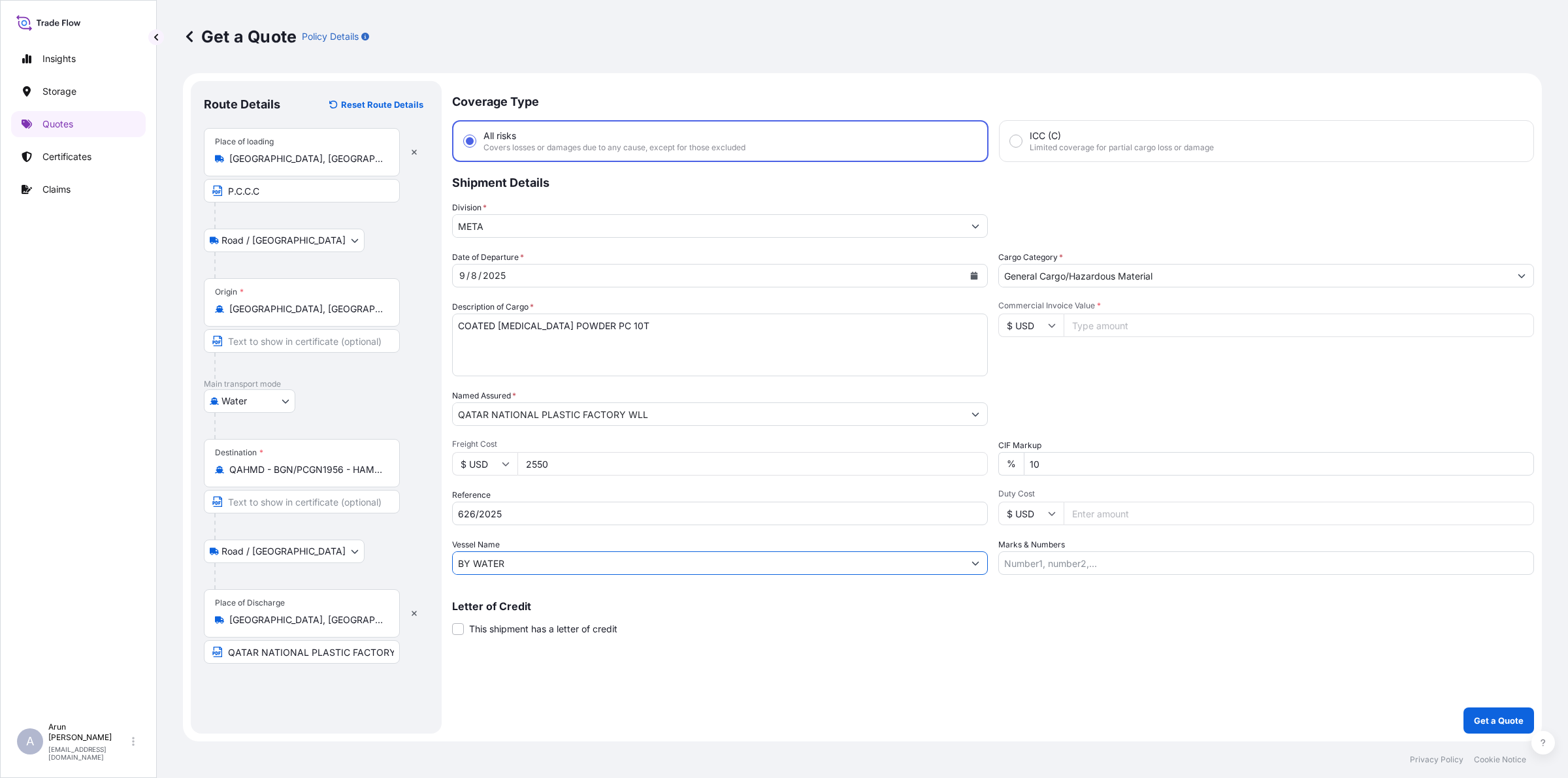
type input "BY WATER"
click at [1096, 320] on input "Commercial Invoice Value *" at bounding box center [1298, 325] width 470 height 24
type input "21870"
click at [1075, 555] on input "Marks & Numbers" at bounding box center [1266, 563] width 535 height 24
drag, startPoint x: 1063, startPoint y: 565, endPoint x: 1116, endPoint y: 568, distance: 53.1
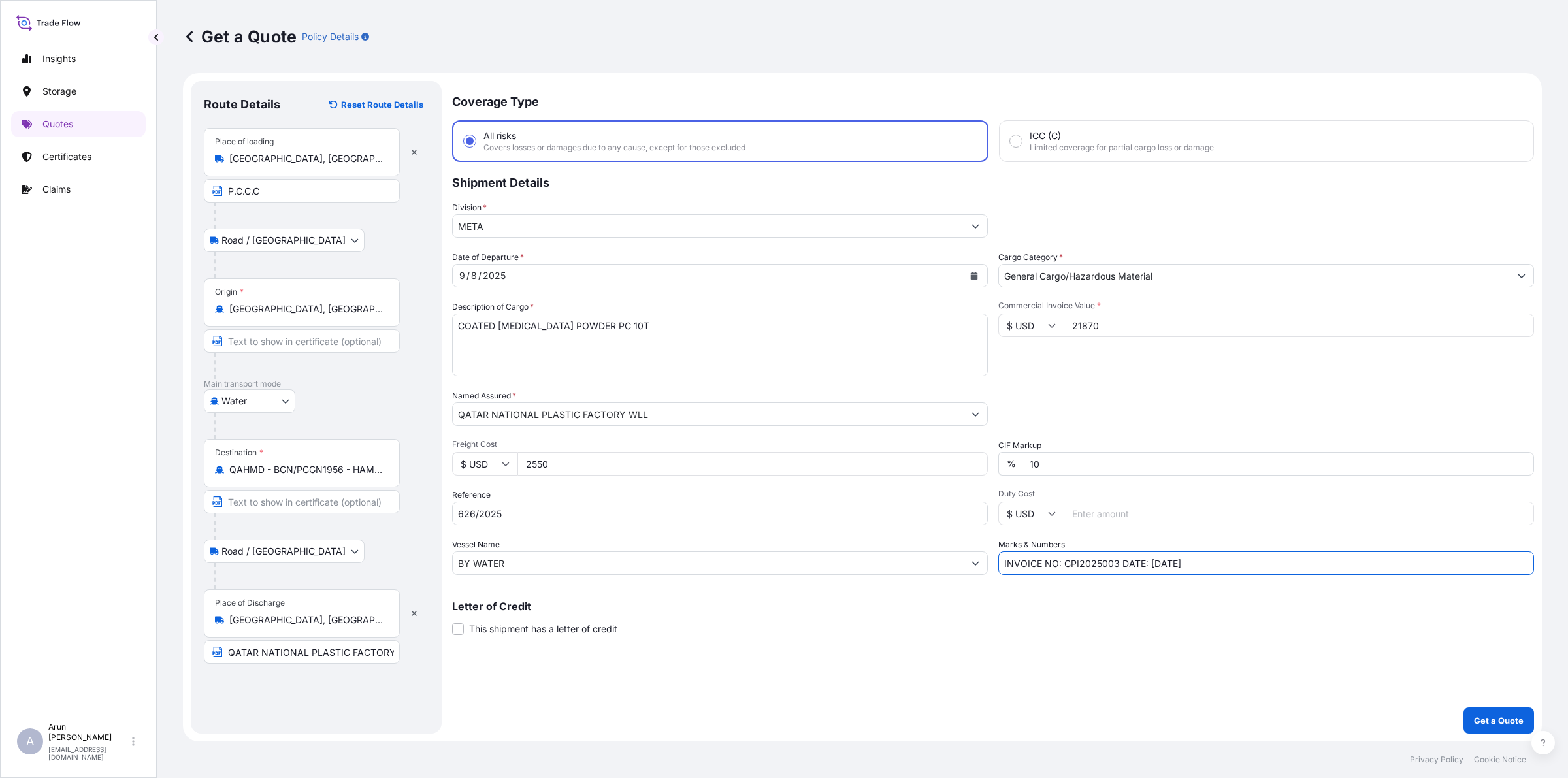
click at [1116, 568] on input "INVOICE NO: CPI2025003 DATE: [DATE]" at bounding box center [1266, 563] width 535 height 24
click at [1141, 562] on input "INVOICE NO: 626/2025 DATE: [DATE]" at bounding box center [1266, 563] width 535 height 24
click at [1267, 556] on input "INVOICE NO: 626/2025 DATE: [DATE]" at bounding box center [1266, 563] width 535 height 24
type input "INVOICE NO: 626/2025 DATE: [DATE]"
click at [1509, 723] on p "Get a Quote" at bounding box center [1499, 720] width 50 height 13
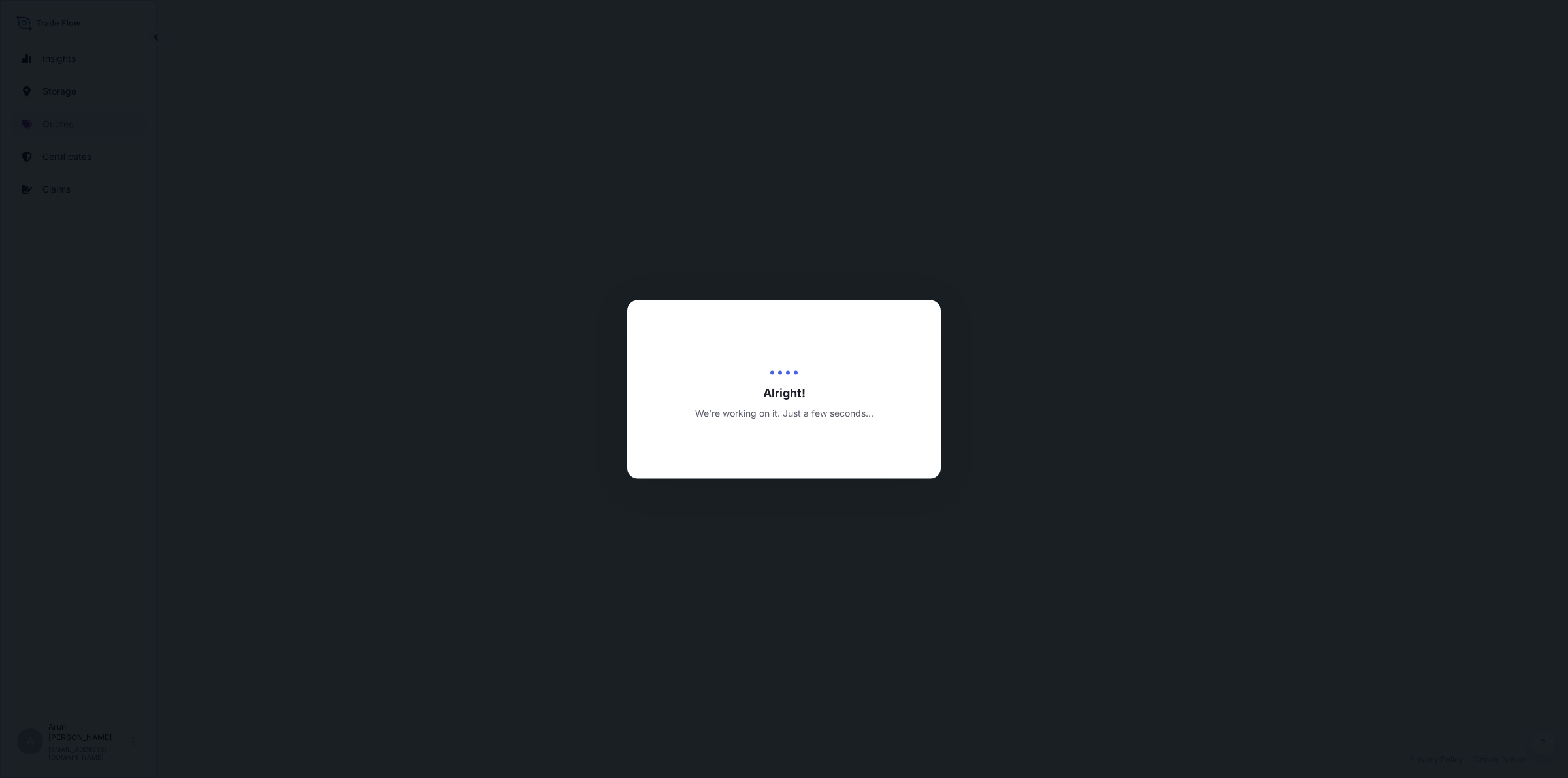
select select "Road / [GEOGRAPHIC_DATA]"
select select "Water"
select select "Road / [GEOGRAPHIC_DATA]"
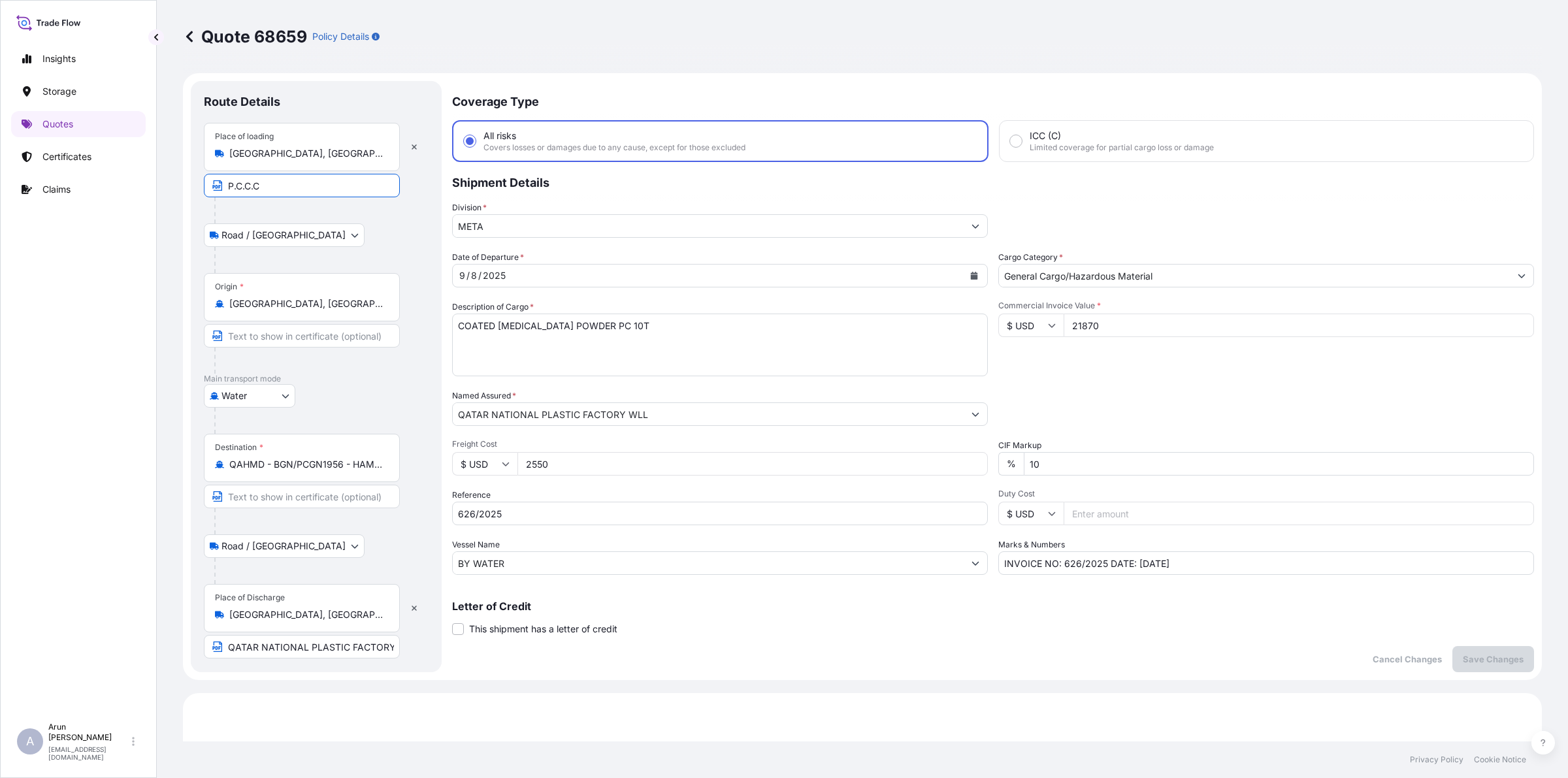
click at [282, 193] on input "P.C.C.C" at bounding box center [302, 186] width 196 height 24
paste input "Aqaba"
type input "P.C.C.C, [PERSON_NAME]"
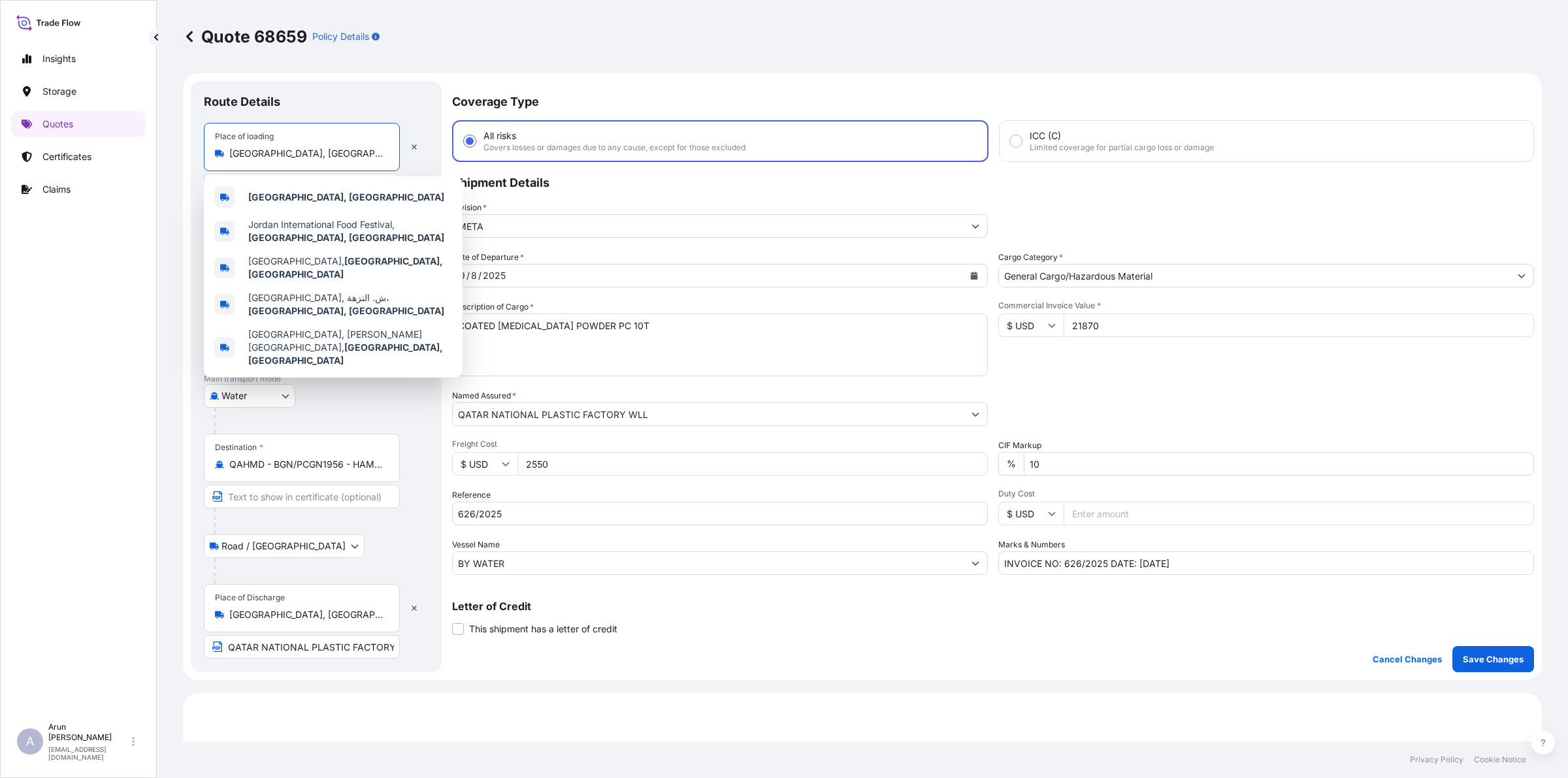
drag, startPoint x: 230, startPoint y: 150, endPoint x: 255, endPoint y: 150, distance: 25.0
click at [259, 152] on input "[GEOGRAPHIC_DATA], [GEOGRAPHIC_DATA]" at bounding box center [307, 153] width 154 height 13
click at [240, 150] on input "[GEOGRAPHIC_DATA], [GEOGRAPHIC_DATA]" at bounding box center [307, 153] width 154 height 13
click at [230, 149] on input "[GEOGRAPHIC_DATA], [GEOGRAPHIC_DATA]" at bounding box center [307, 153] width 154 height 13
drag, startPoint x: 299, startPoint y: 157, endPoint x: 207, endPoint y: 148, distance: 92.4
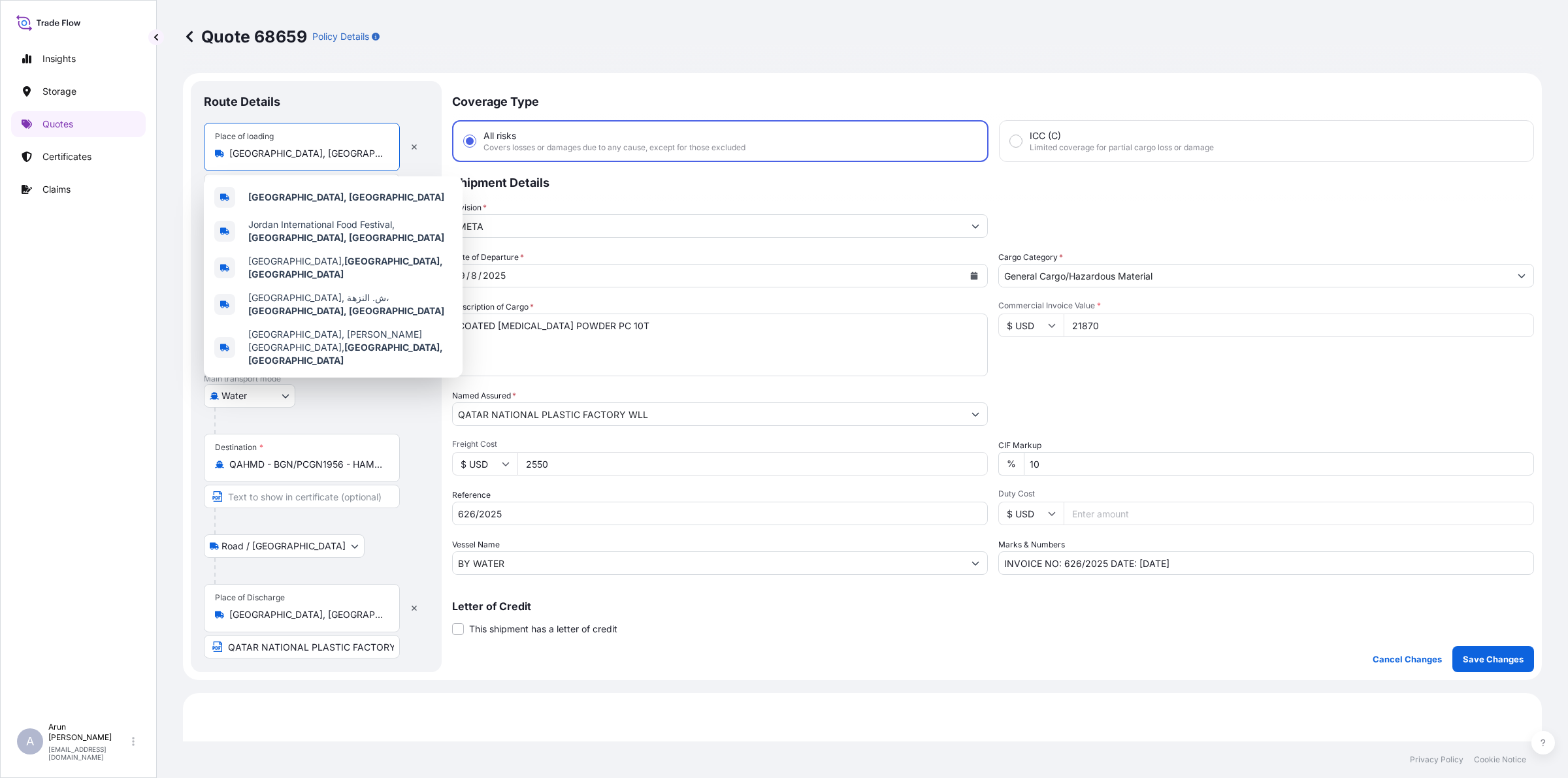
click at [207, 148] on div "Place of loading [GEOGRAPHIC_DATA], [GEOGRAPHIC_DATA]" at bounding box center [302, 147] width 196 height 49
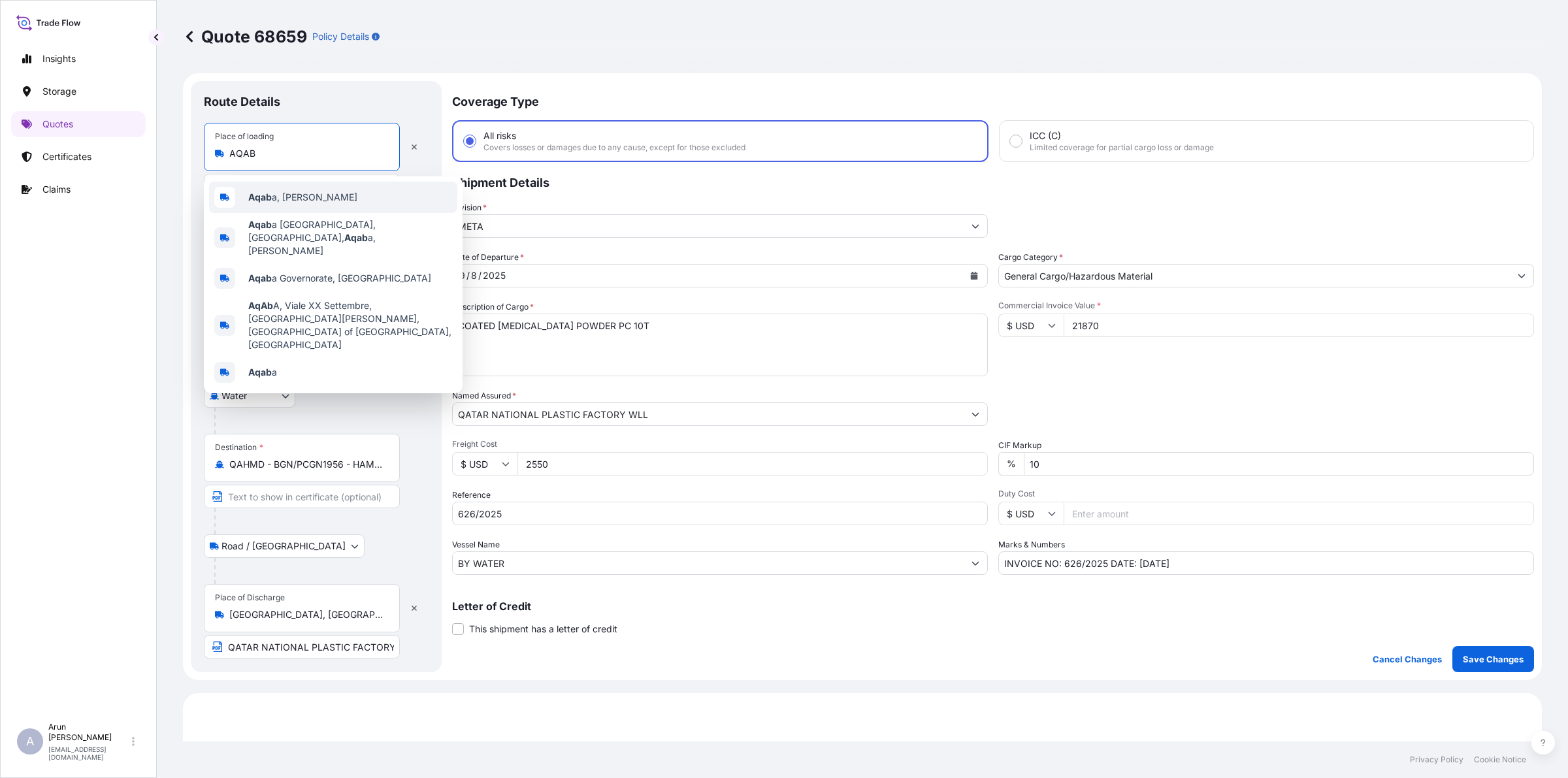
click at [294, 198] on span "Aqab a, Jordan" at bounding box center [302, 197] width 109 height 13
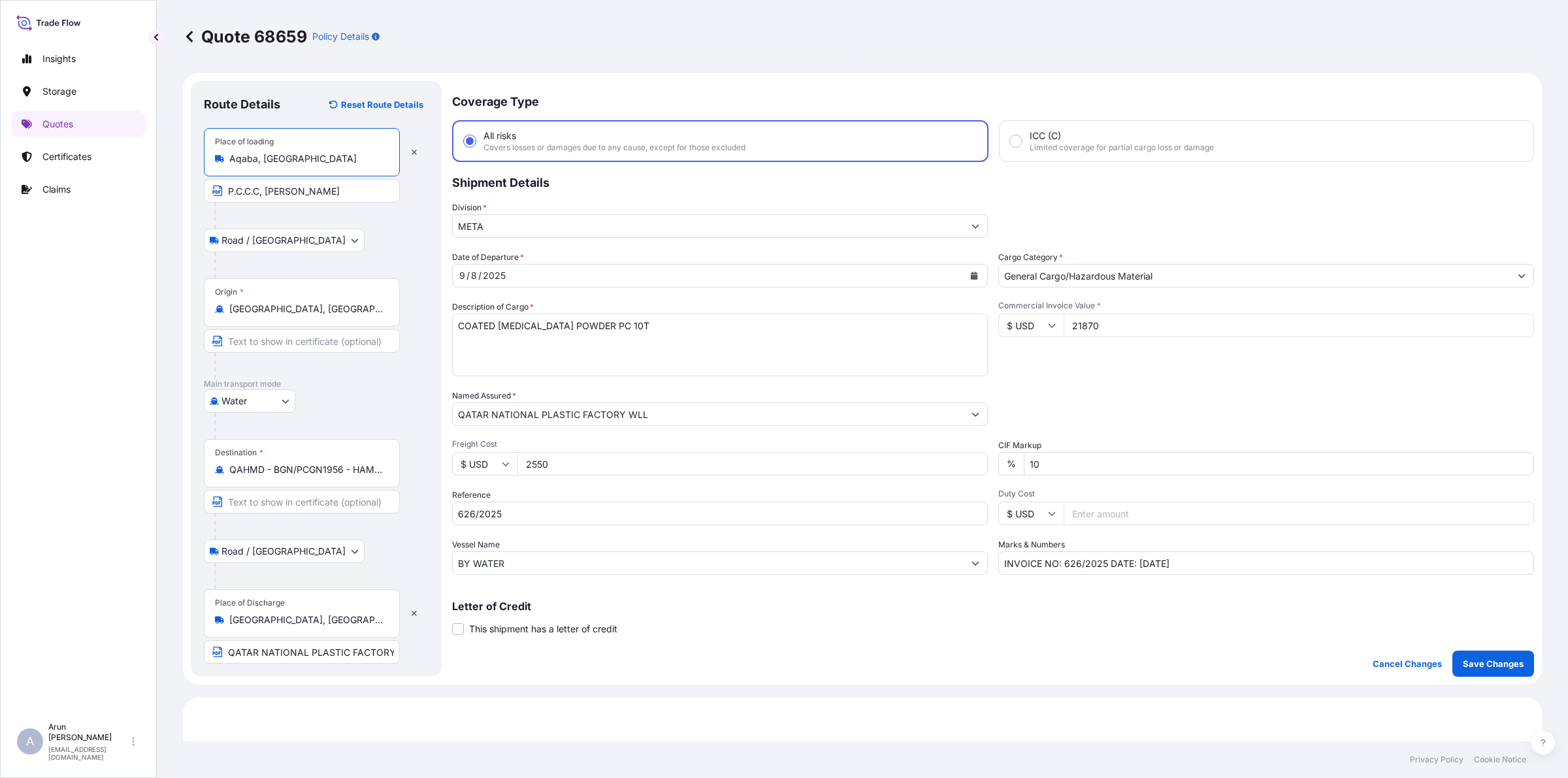
drag, startPoint x: 229, startPoint y: 159, endPoint x: 295, endPoint y: 166, distance: 66.4
click at [295, 166] on div "Place of loading [GEOGRAPHIC_DATA], [GEOGRAPHIC_DATA]" at bounding box center [302, 153] width 196 height 49
type input "Aqaba, [GEOGRAPHIC_DATA]"
drag, startPoint x: 265, startPoint y: 191, endPoint x: 306, endPoint y: 199, distance: 41.8
click at [306, 199] on input "P.C.C.C, [PERSON_NAME]" at bounding box center [302, 191] width 196 height 24
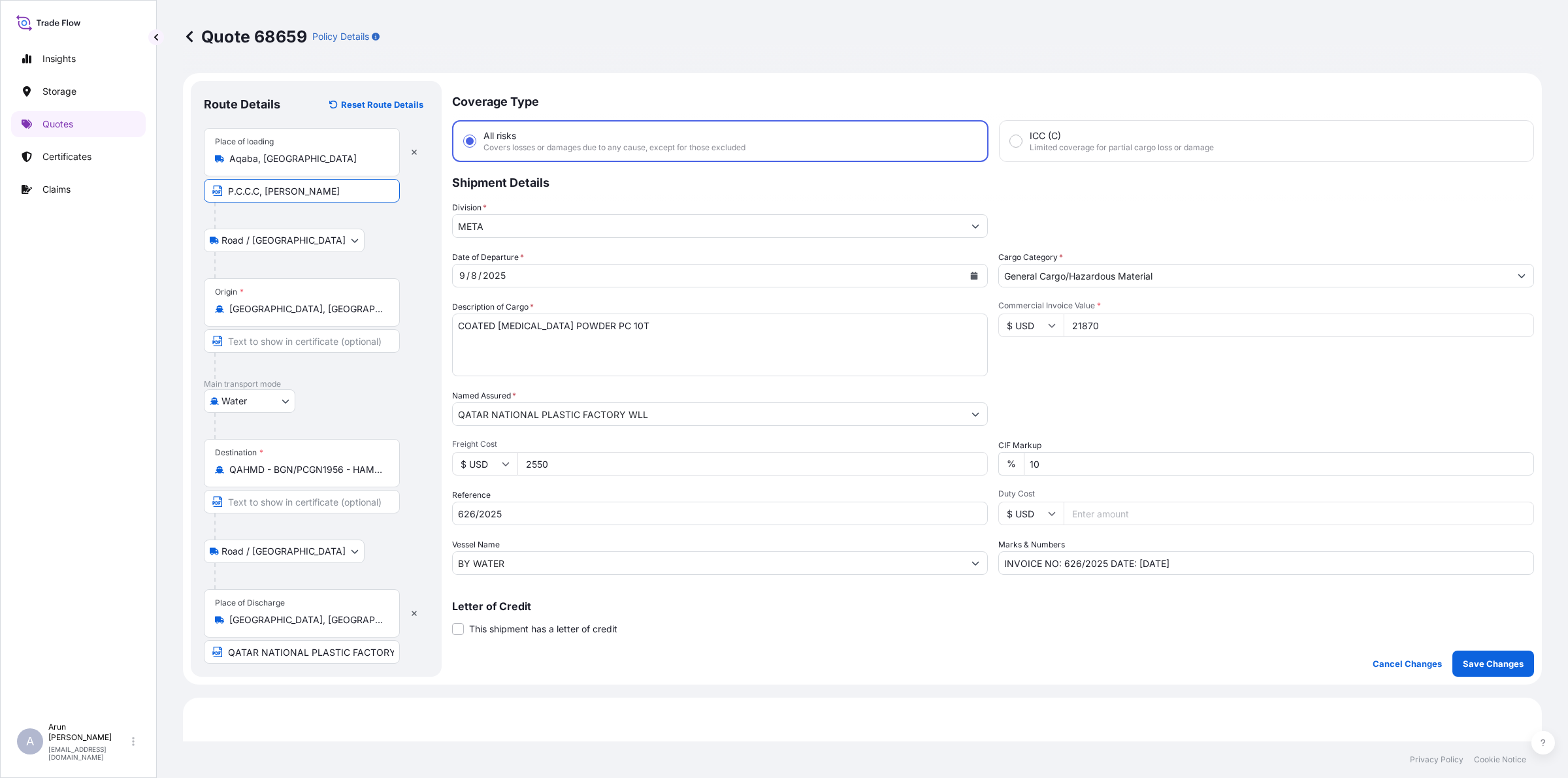
paste input ", [GEOGRAPHIC_DATA]"
click at [259, 193] on input "P.C.C.C, [PERSON_NAME], [GEOGRAPHIC_DATA]" at bounding box center [302, 191] width 196 height 24
click at [262, 194] on input "P.C.C.C, [PERSON_NAME], [GEOGRAPHIC_DATA]" at bounding box center [302, 191] width 196 height 24
click at [374, 196] on input "P.C.C.C, PETRA [MEDICAL_DATA] CO., Aqaba, Jordan" at bounding box center [302, 191] width 196 height 24
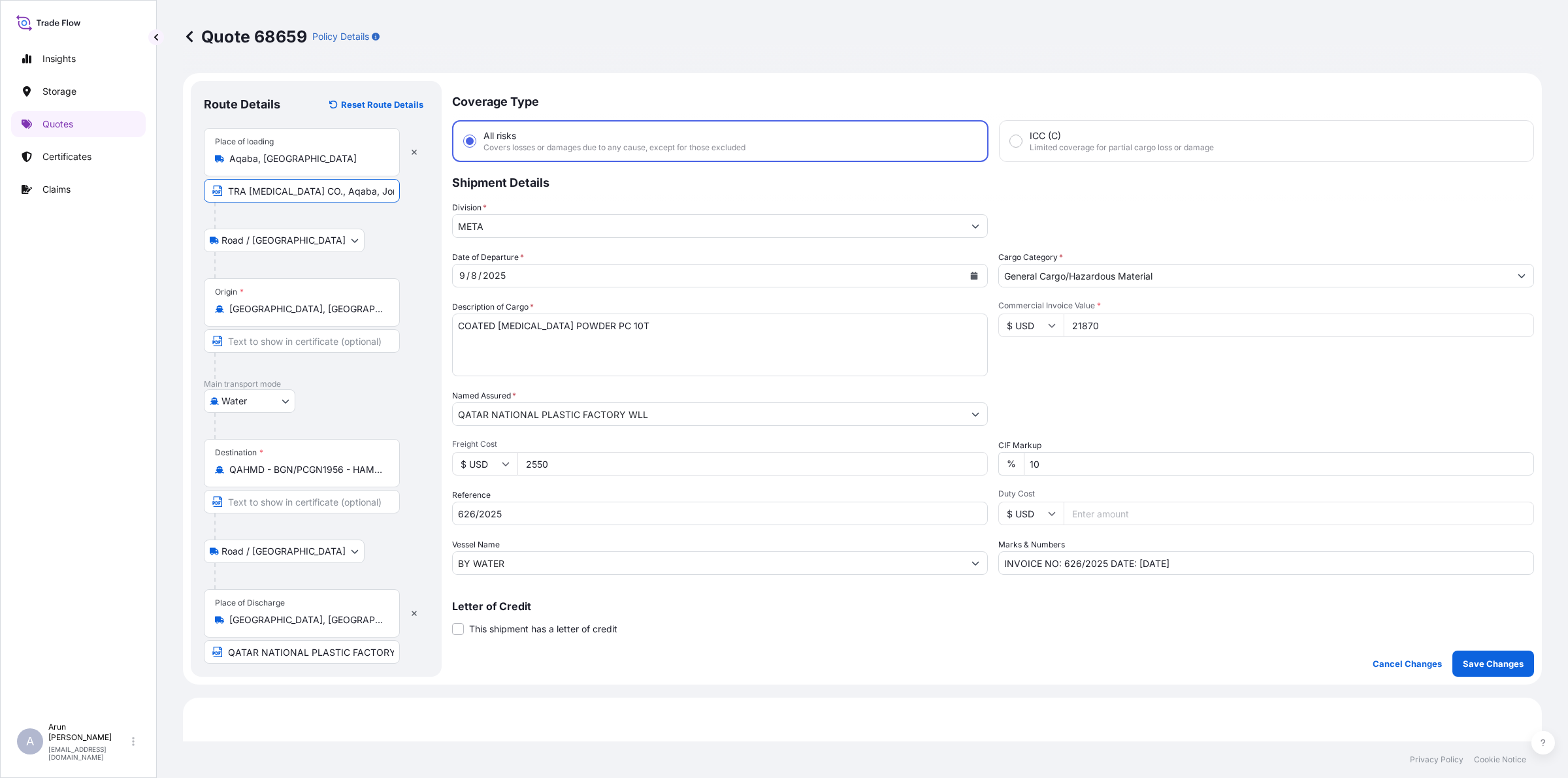
type input "P.C.C.C, PETRA [MEDICAL_DATA] CO., Aqaba, Jordan"
click at [353, 652] on input "QATAR NATIONAL PLASTIC FACTORY W.L.L, [GEOGRAPHIC_DATA], [GEOGRAPHIC_DATA]" at bounding box center [302, 652] width 196 height 24
click at [384, 657] on input "QATAR NATIONAL PLASTIC FACTORY W.L.L, [GEOGRAPHIC_DATA], [GEOGRAPHIC_DATA]" at bounding box center [302, 652] width 196 height 24
click at [971, 275] on icon "Calendar" at bounding box center [974, 275] width 7 height 8
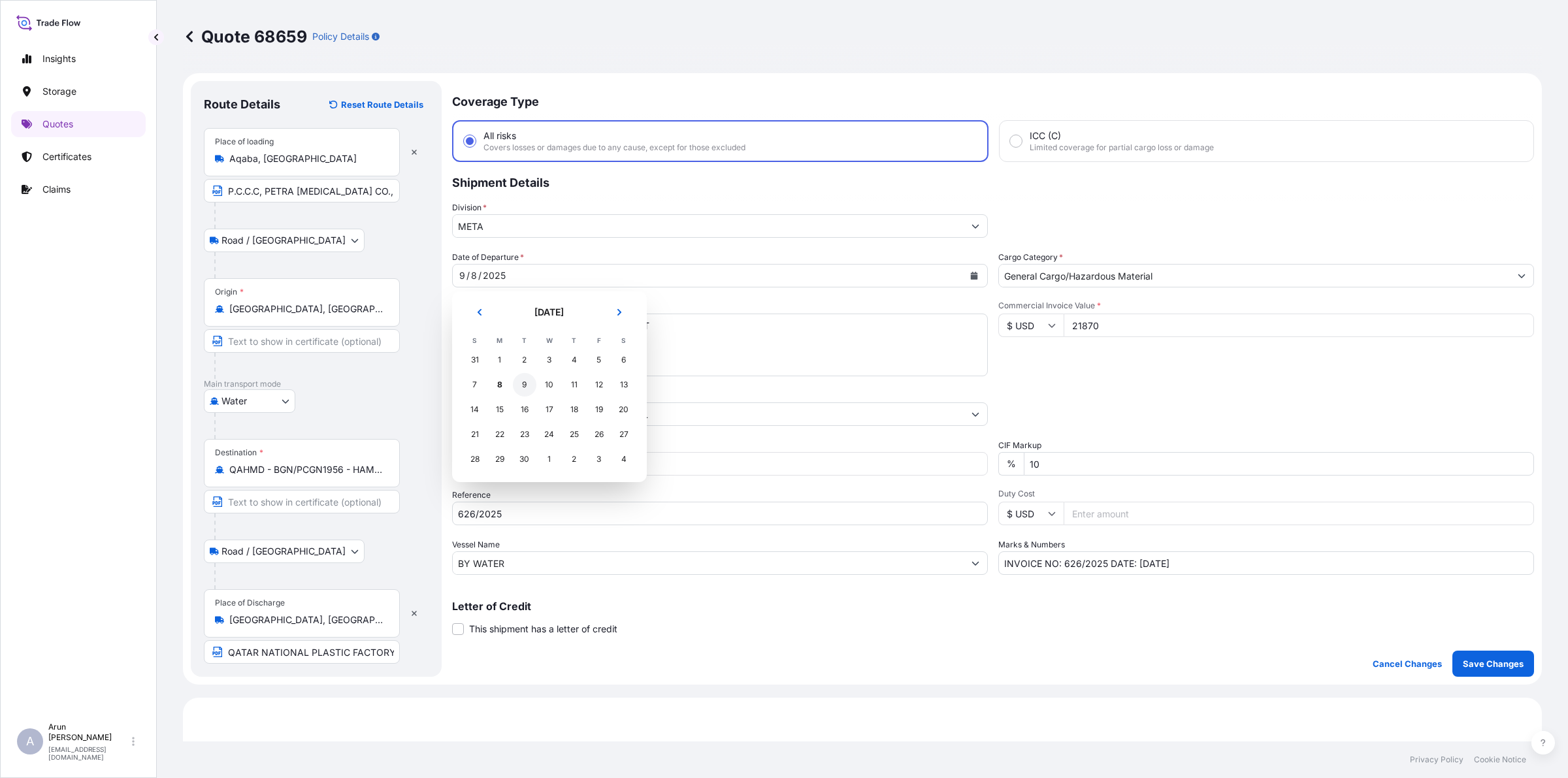
click at [524, 389] on div "9" at bounding box center [524, 385] width 24 height 24
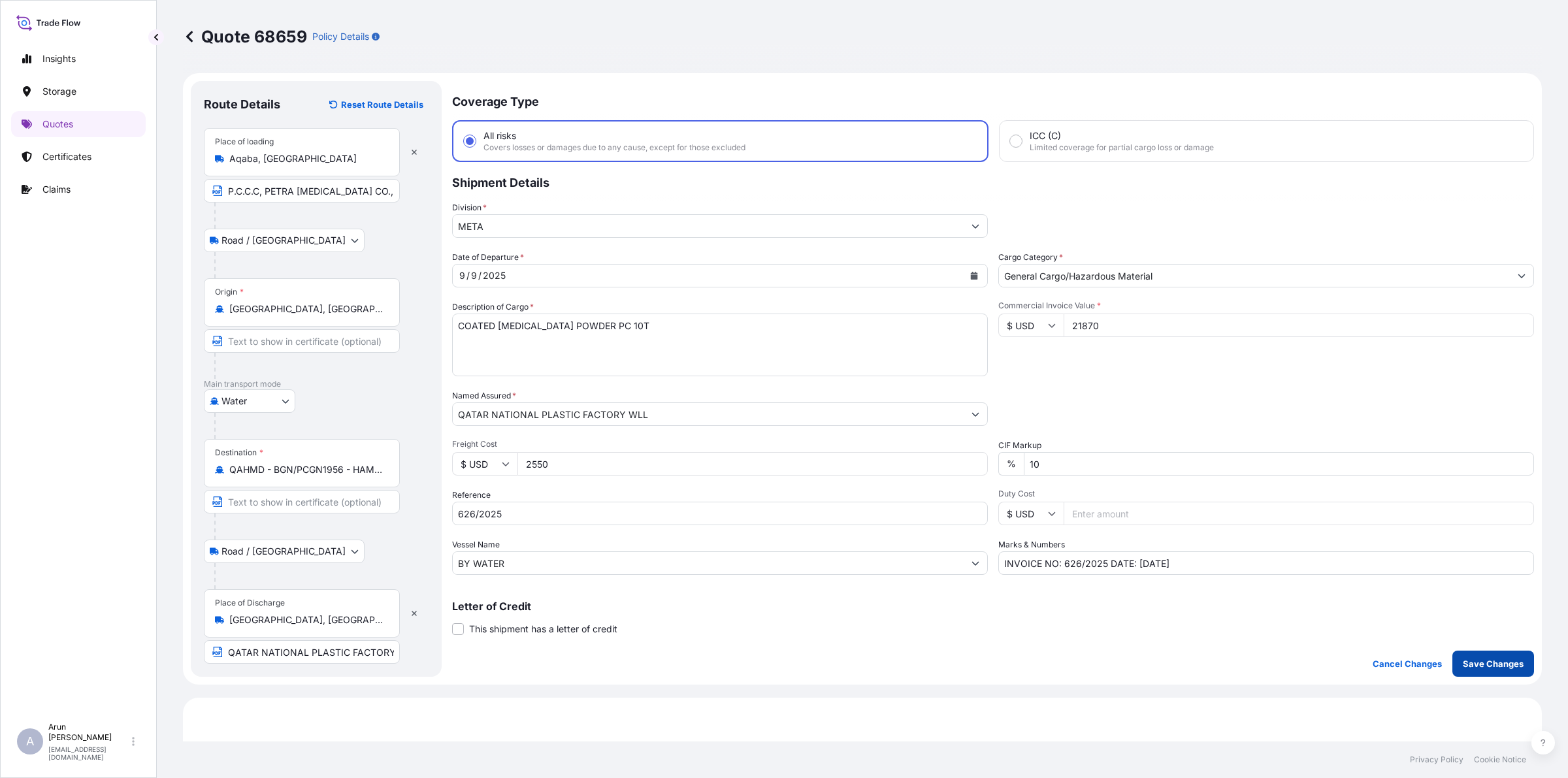
click at [1494, 662] on p "Save Changes" at bounding box center [1493, 664] width 61 height 13
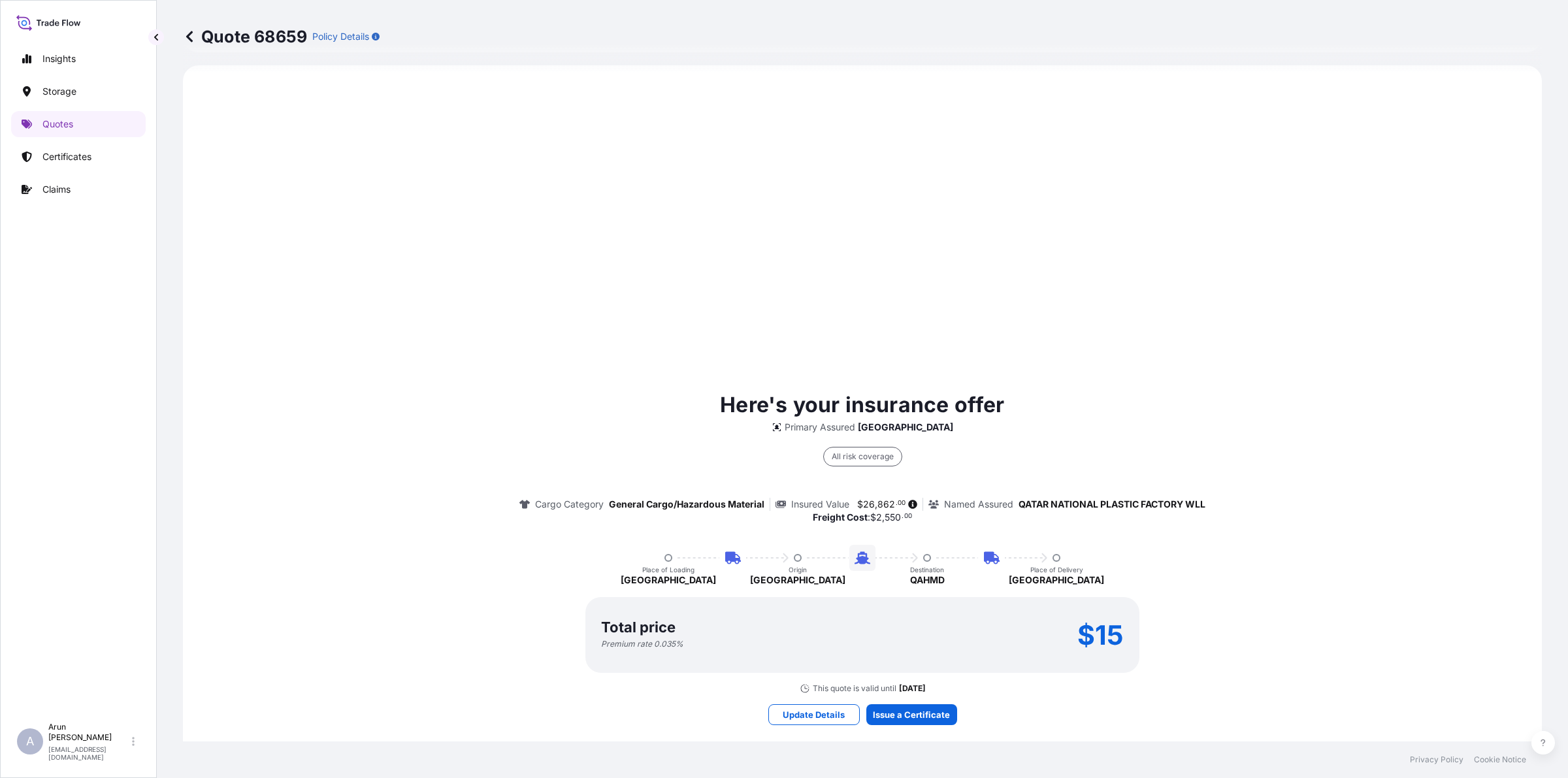
scroll to position [634, 0]
select select "Road / [GEOGRAPHIC_DATA]"
select select "Water"
select select "Road / [GEOGRAPHIC_DATA]"
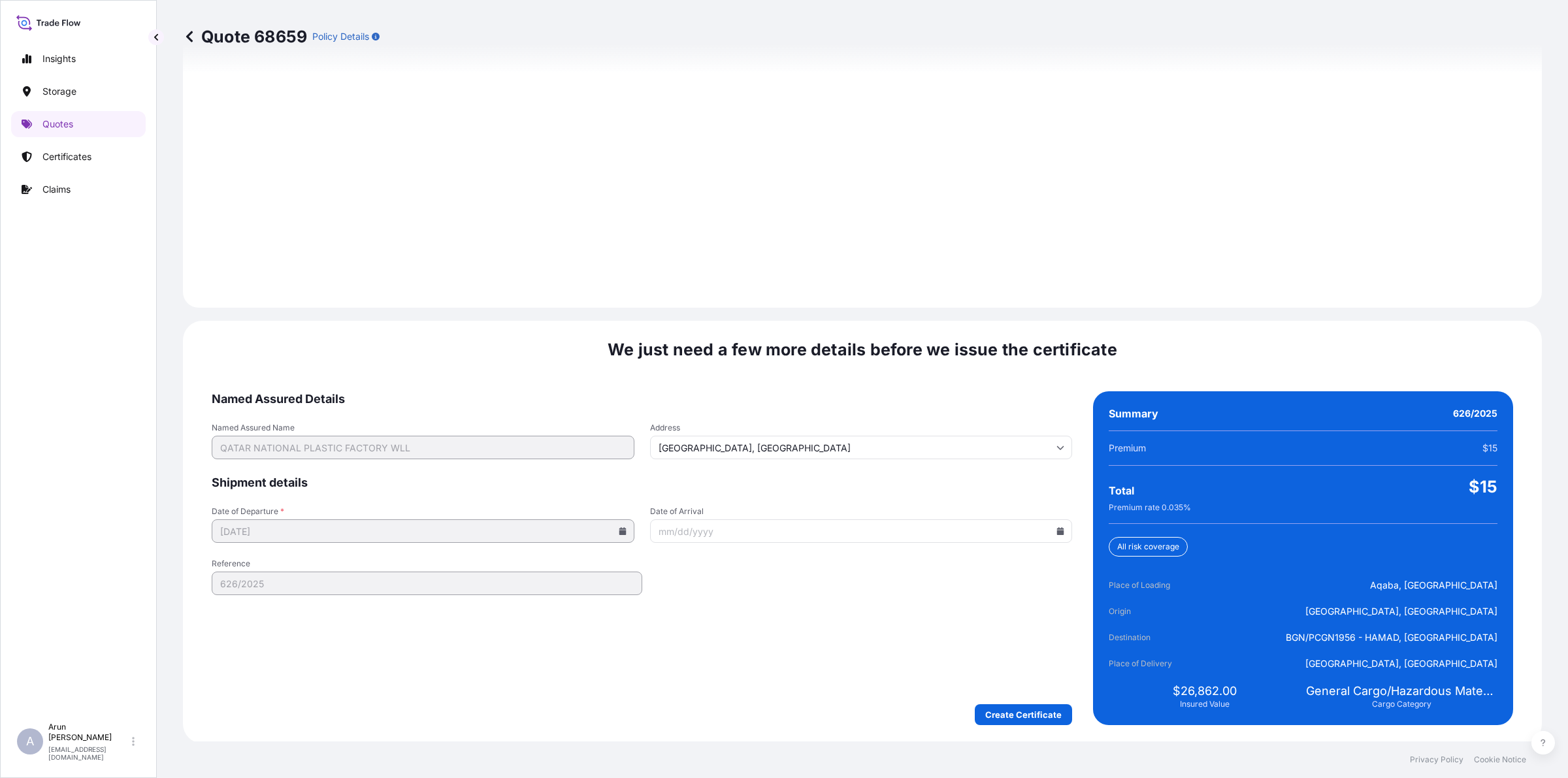
scroll to position [1805, 0]
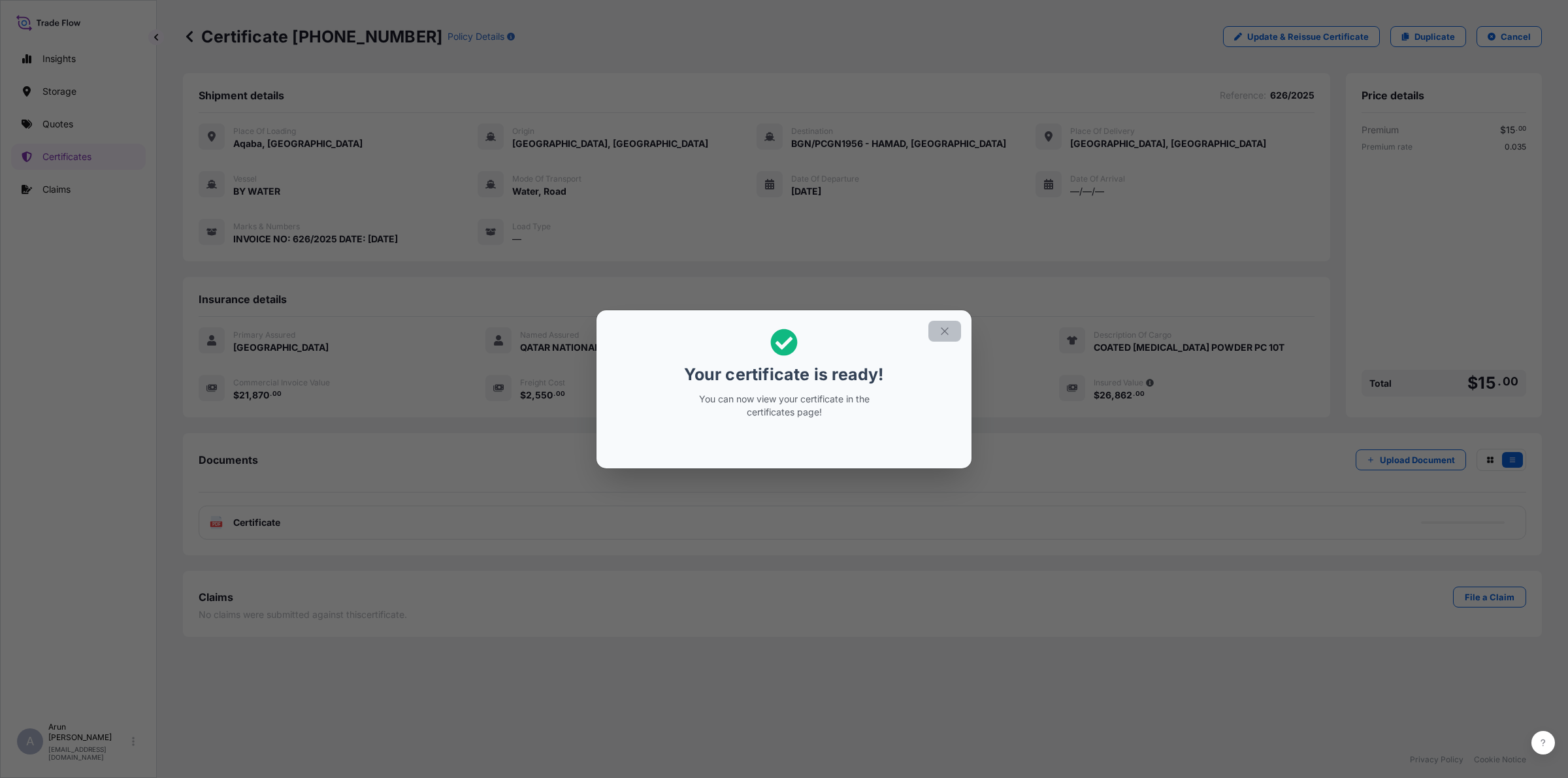
click at [949, 333] on icon "button" at bounding box center [945, 331] width 12 height 12
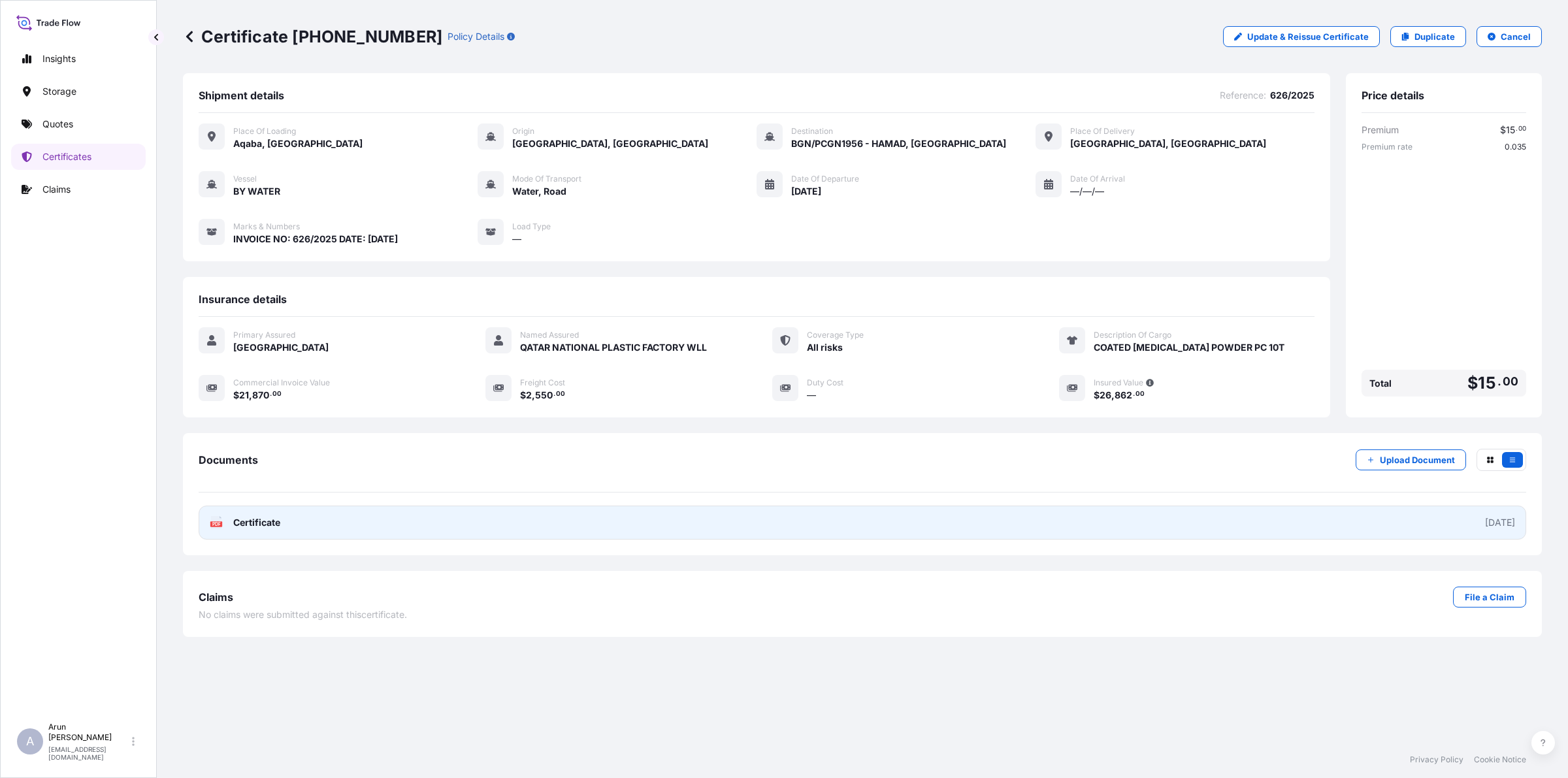
click at [253, 518] on span "Certificate" at bounding box center [257, 522] width 47 height 13
